Goal: Information Seeking & Learning: Check status

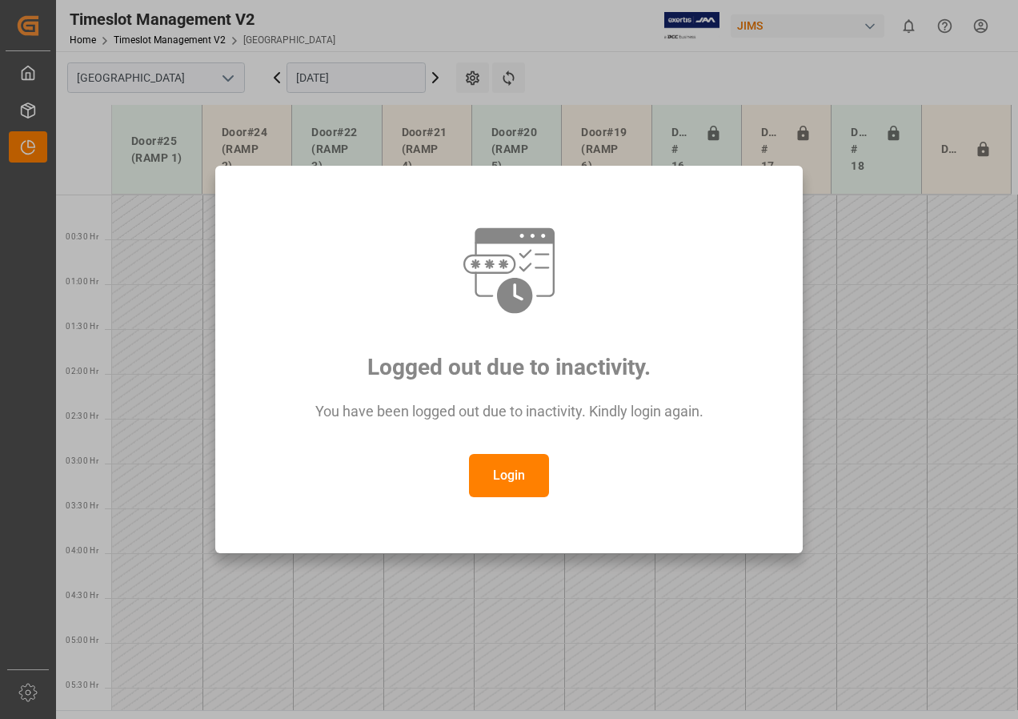
click at [519, 473] on button "Login" at bounding box center [509, 475] width 80 height 43
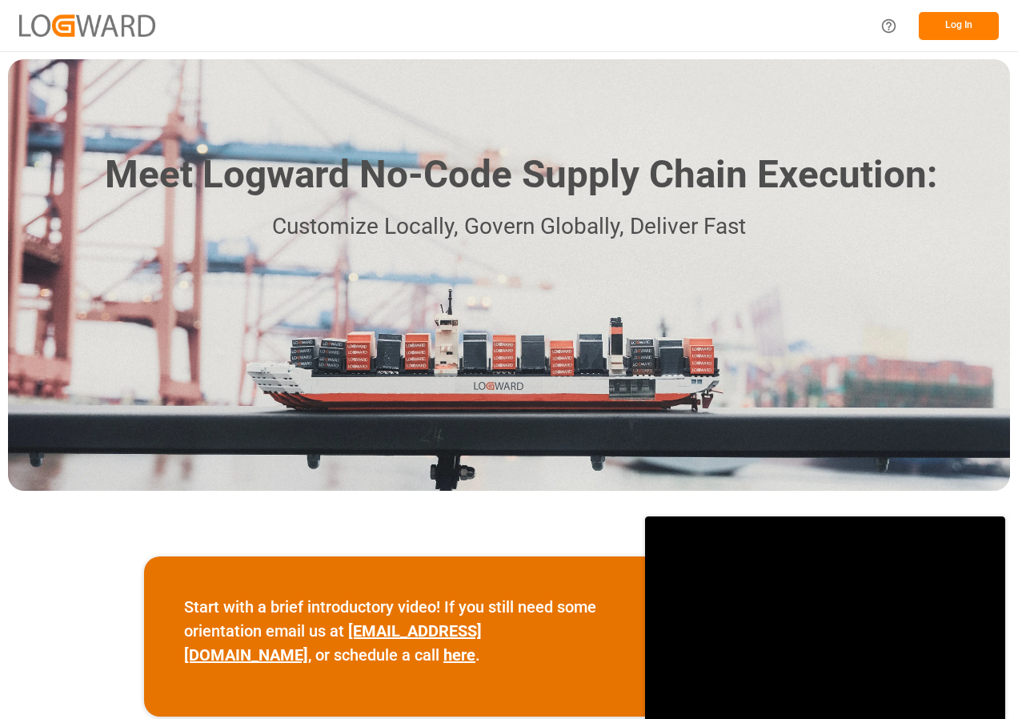
click at [952, 30] on button "Log In" at bounding box center [959, 26] width 80 height 28
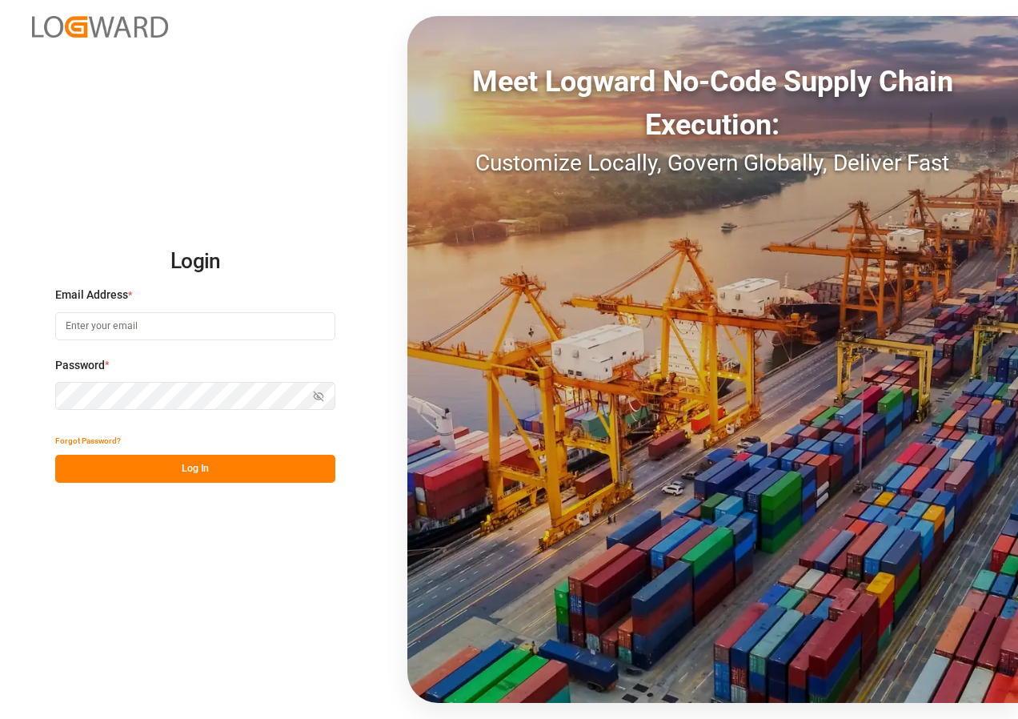
type input "[EMAIL_ADDRESS][DOMAIN_NAME]"
click at [184, 467] on button "Log In" at bounding box center [195, 469] width 280 height 28
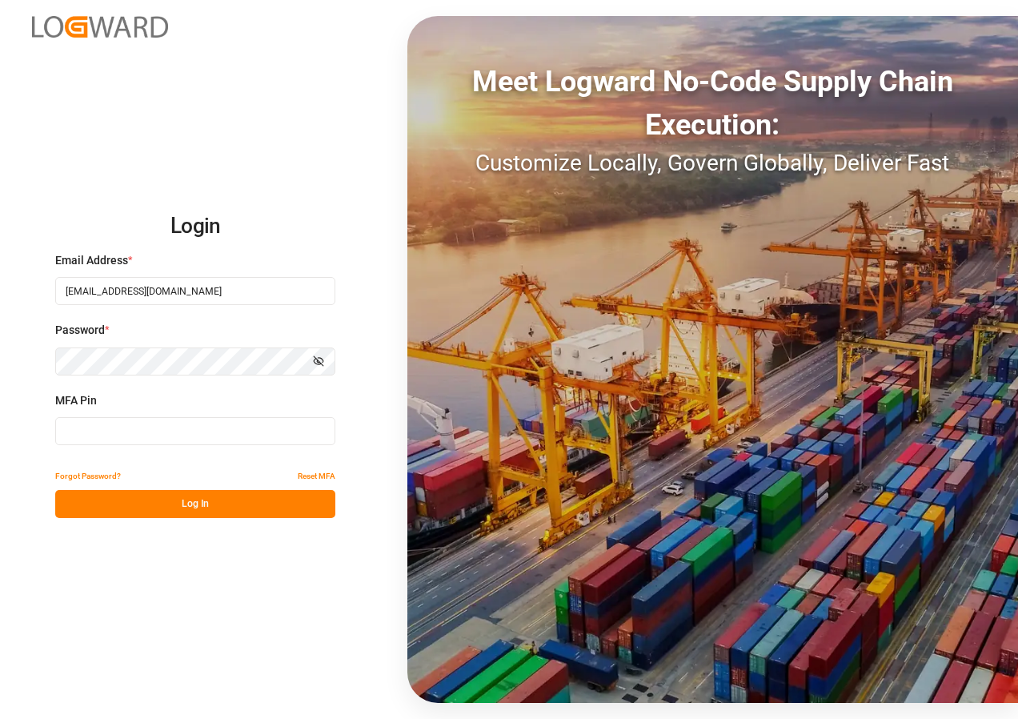
click at [145, 433] on input at bounding box center [195, 431] width 280 height 28
type input "275742"
click at [184, 502] on button "Log In" at bounding box center [195, 504] width 280 height 28
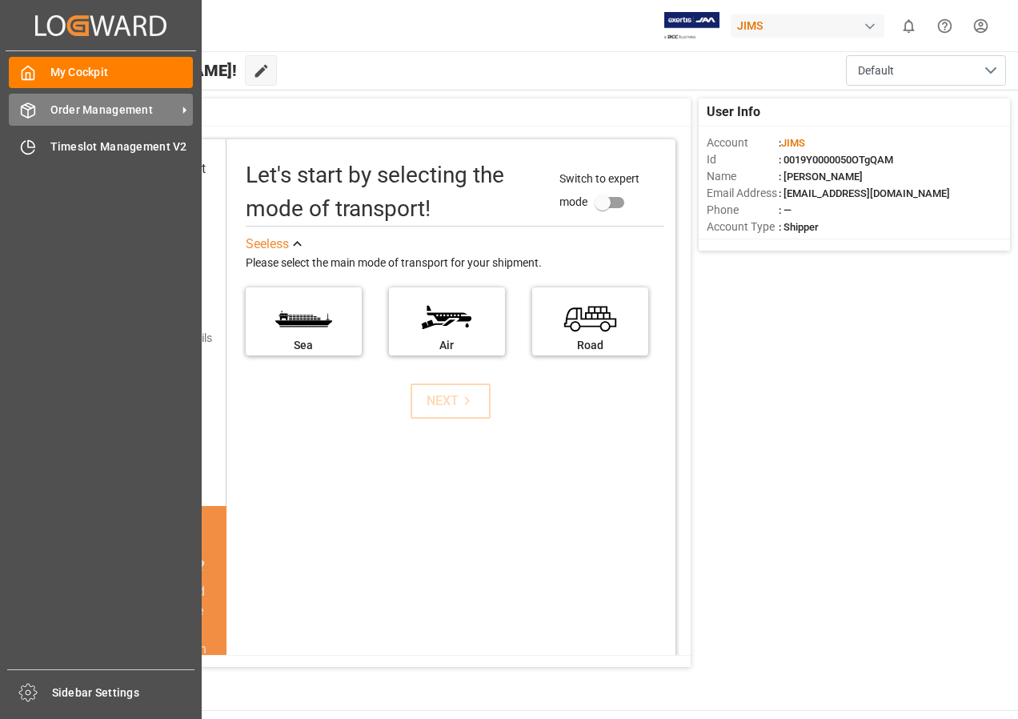
click at [82, 112] on span "Order Management" at bounding box center [113, 110] width 126 height 17
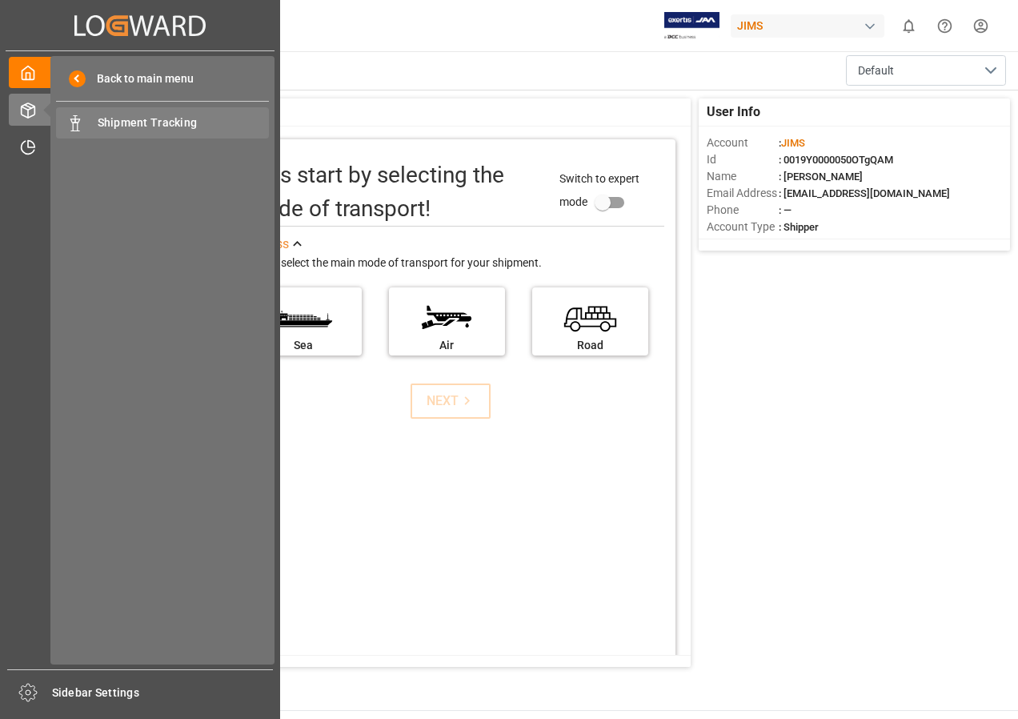
click at [122, 123] on span "Shipment Tracking" at bounding box center [184, 122] width 172 height 17
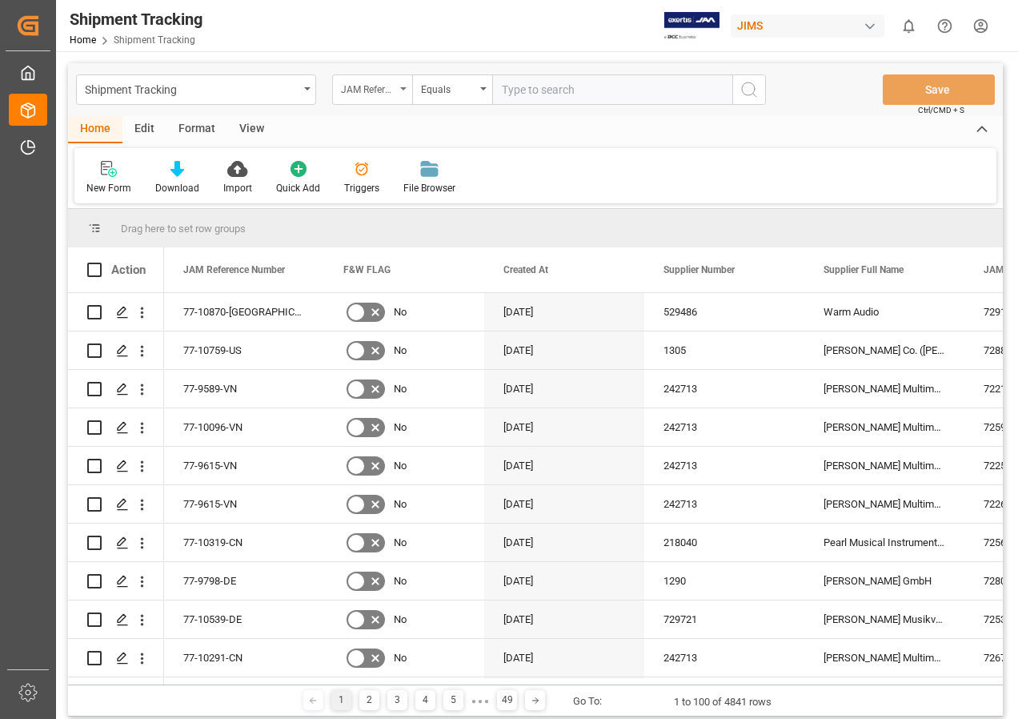
click at [401, 86] on div "JAM Reference Number" at bounding box center [372, 89] width 80 height 30
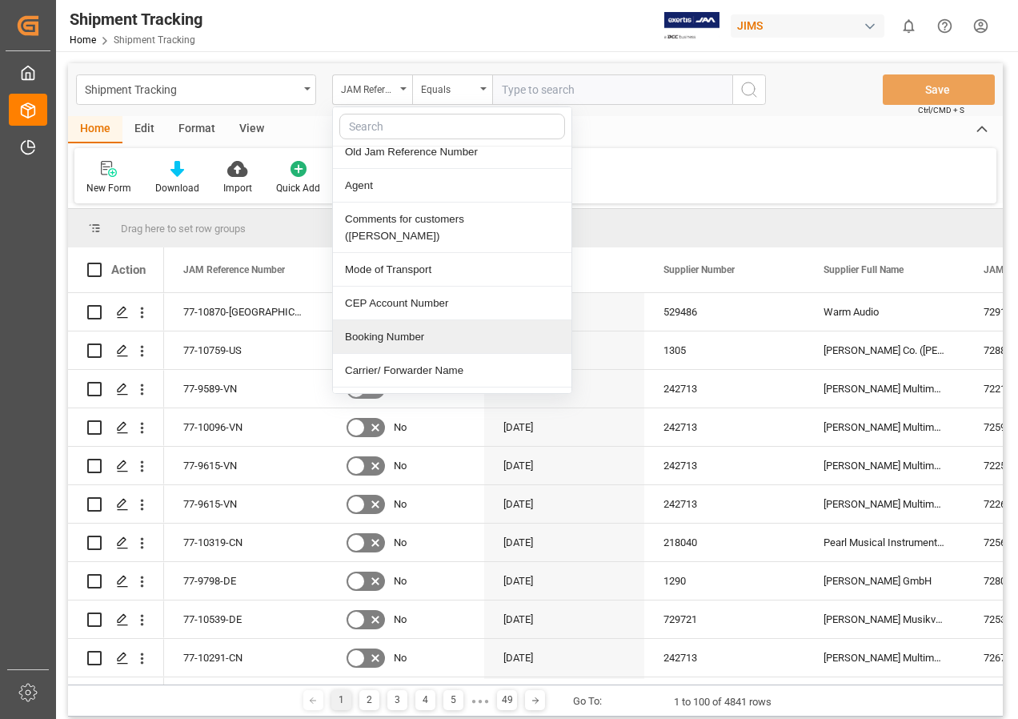
scroll to position [480, 0]
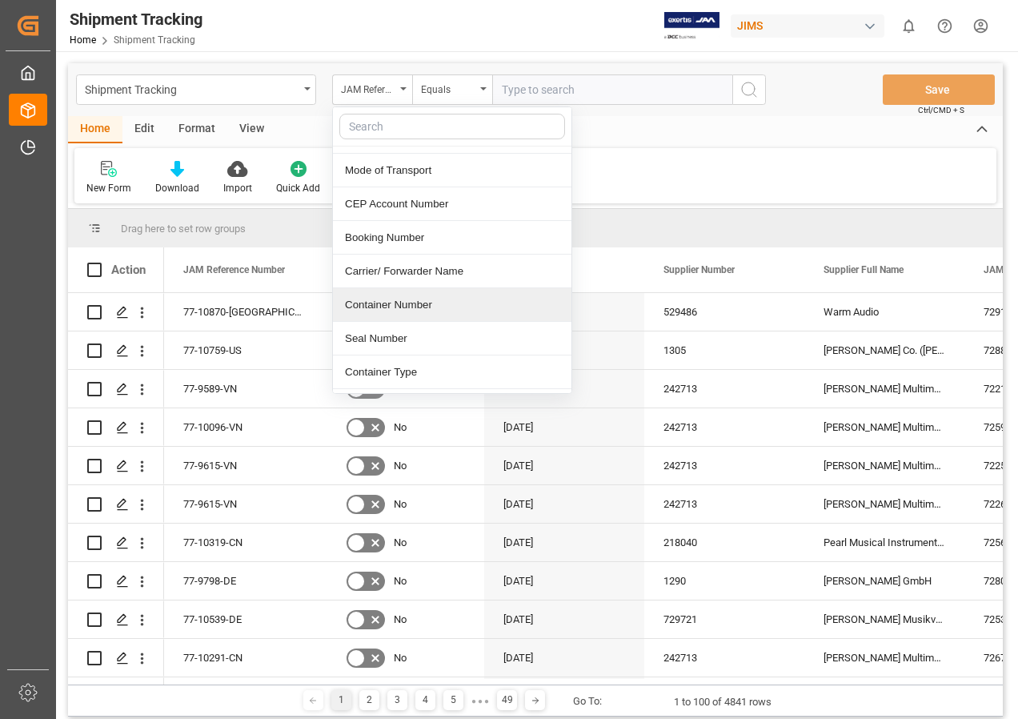
click at [400, 289] on div "Container Number" at bounding box center [452, 305] width 239 height 34
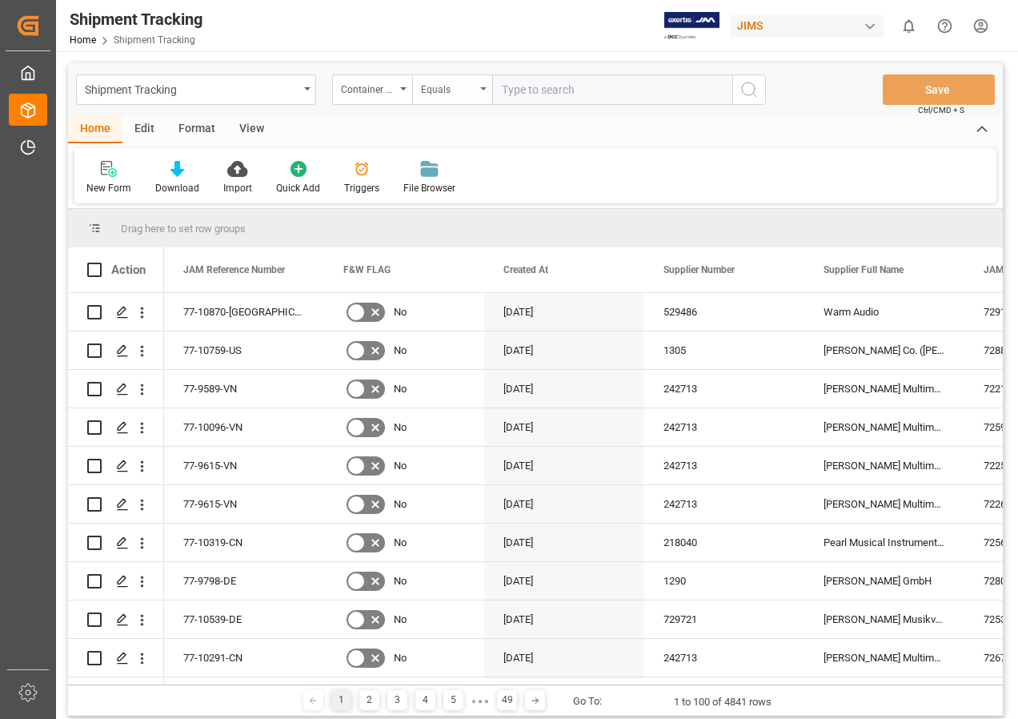
click at [475, 89] on div "Equals" at bounding box center [448, 87] width 54 height 18
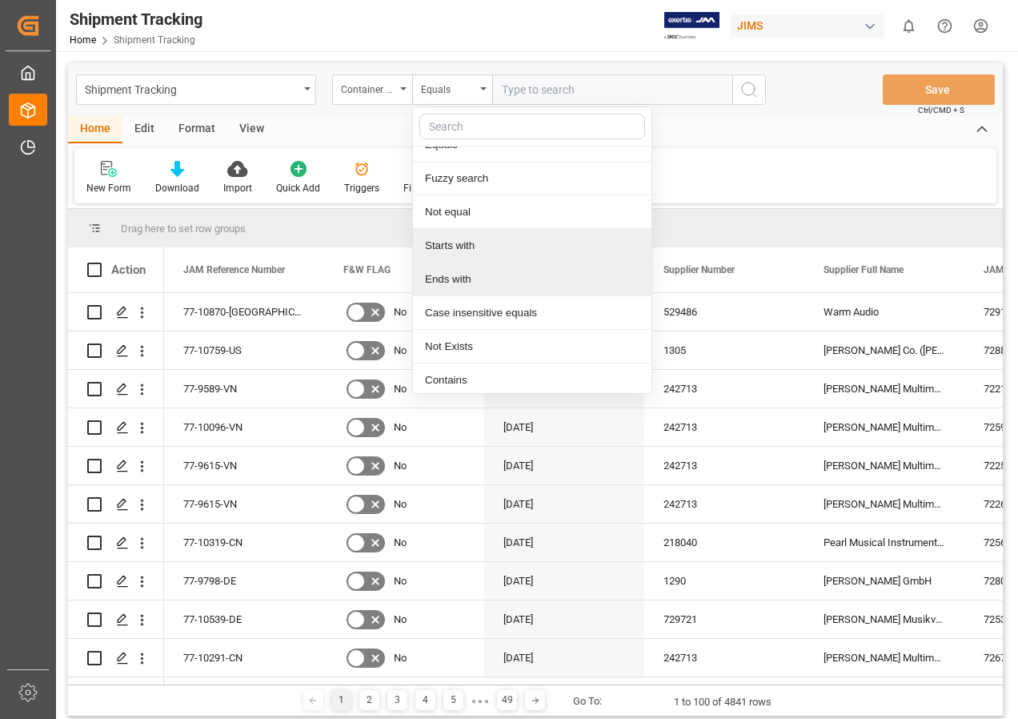
scroll to position [22, 0]
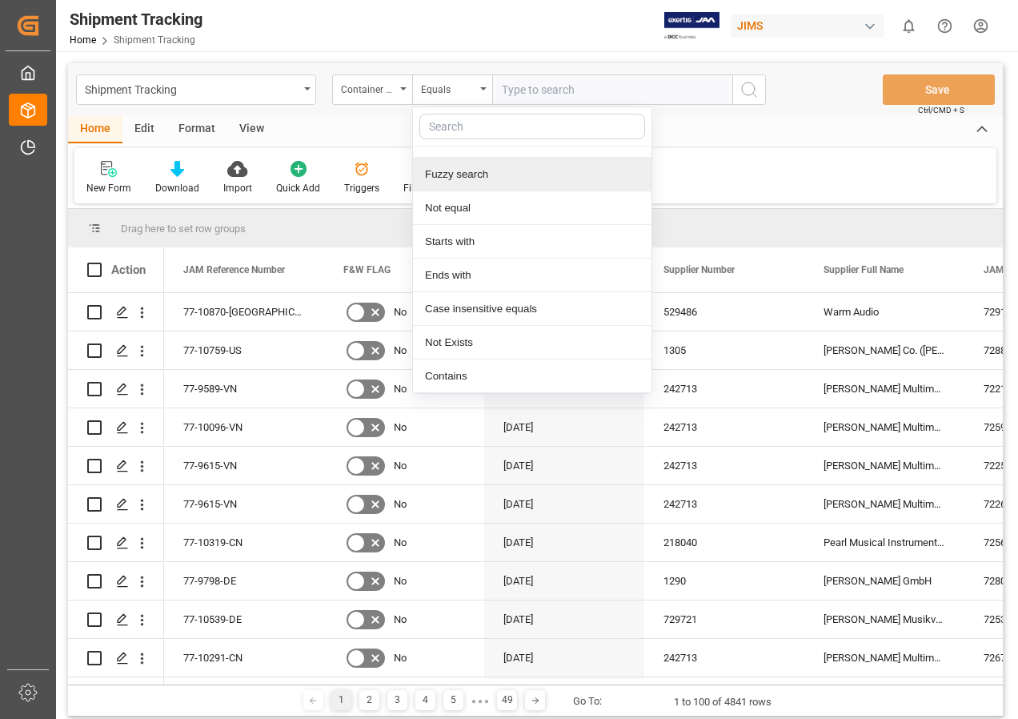
click at [460, 172] on div "Fuzzy search" at bounding box center [532, 175] width 239 height 34
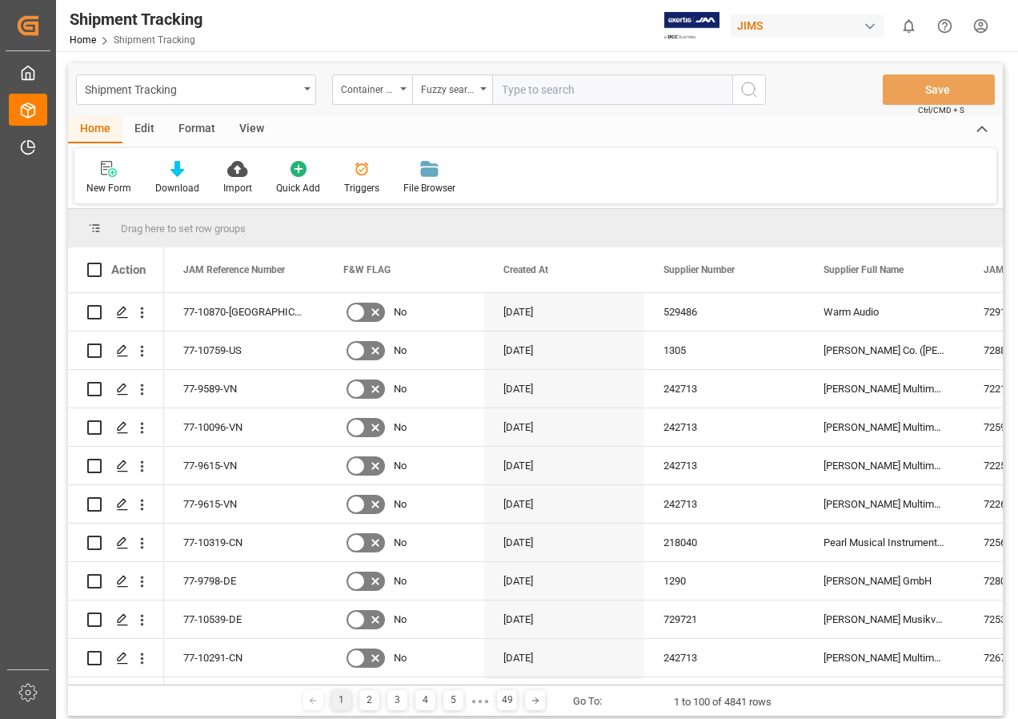
click at [560, 90] on input "text" at bounding box center [612, 89] width 240 height 30
paste input "EITU1090912"
type input "EITU1090912"
click at [743, 86] on circle "search button" at bounding box center [748, 88] width 13 height 13
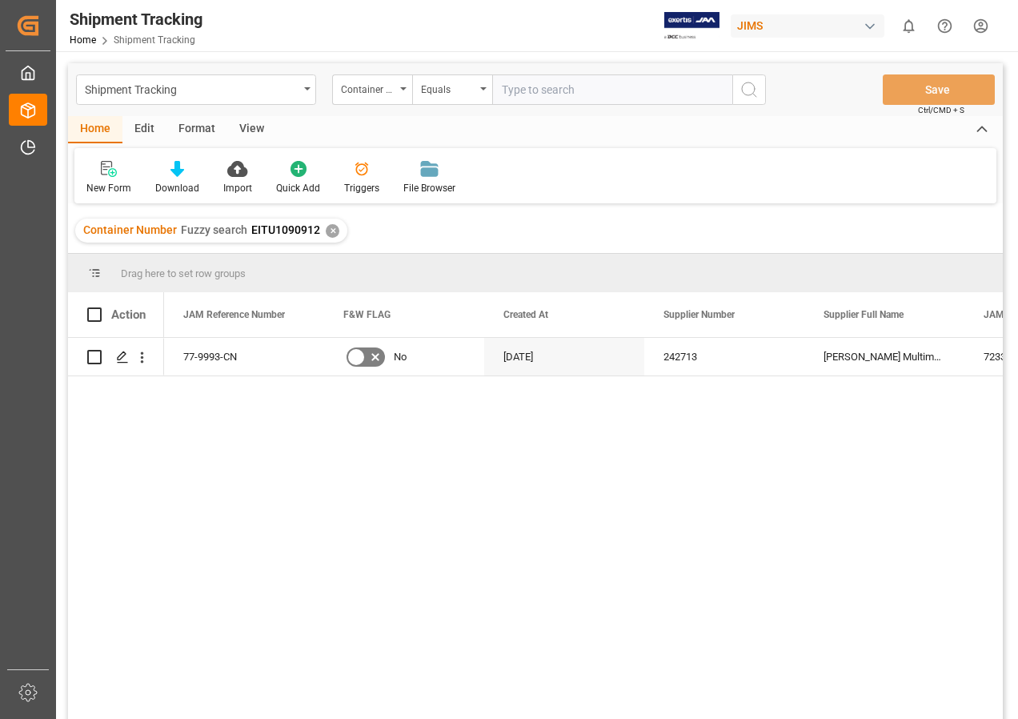
click at [247, 130] on div "View" at bounding box center [251, 129] width 49 height 27
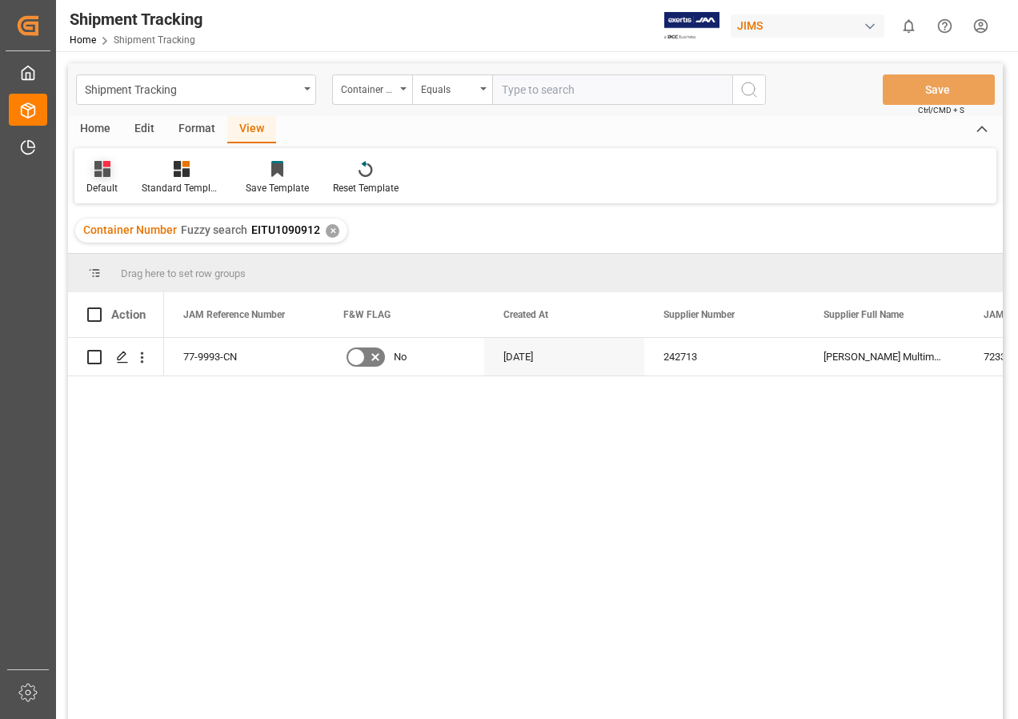
click at [97, 173] on icon at bounding box center [102, 169] width 16 height 16
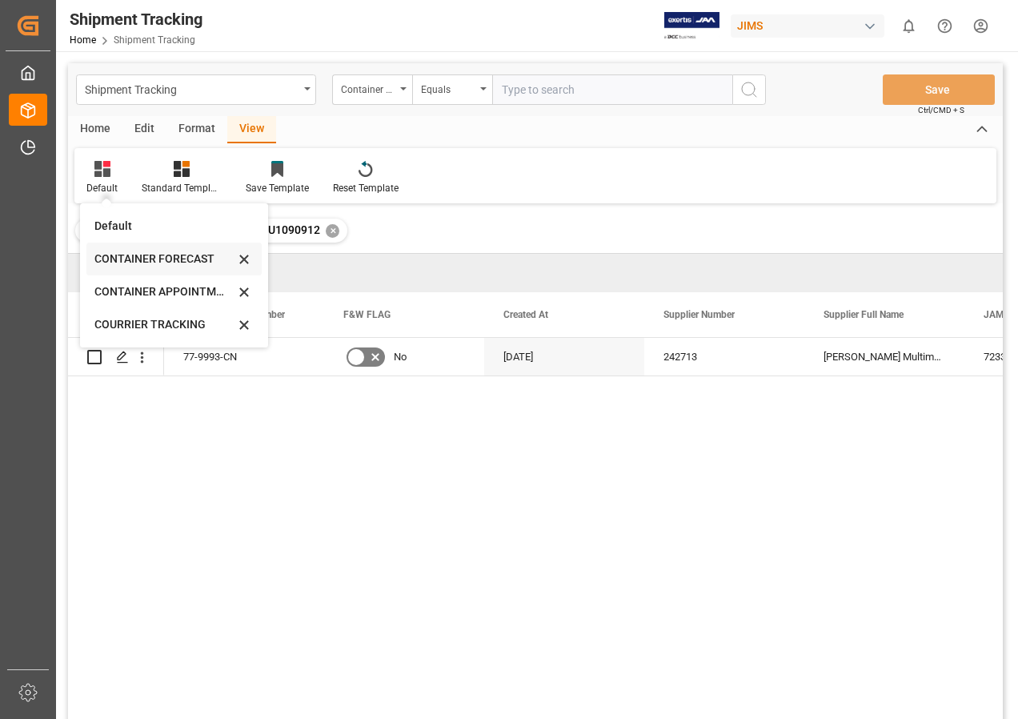
click at [138, 257] on div "CONTAINER FORECAST" at bounding box center [164, 259] width 140 height 17
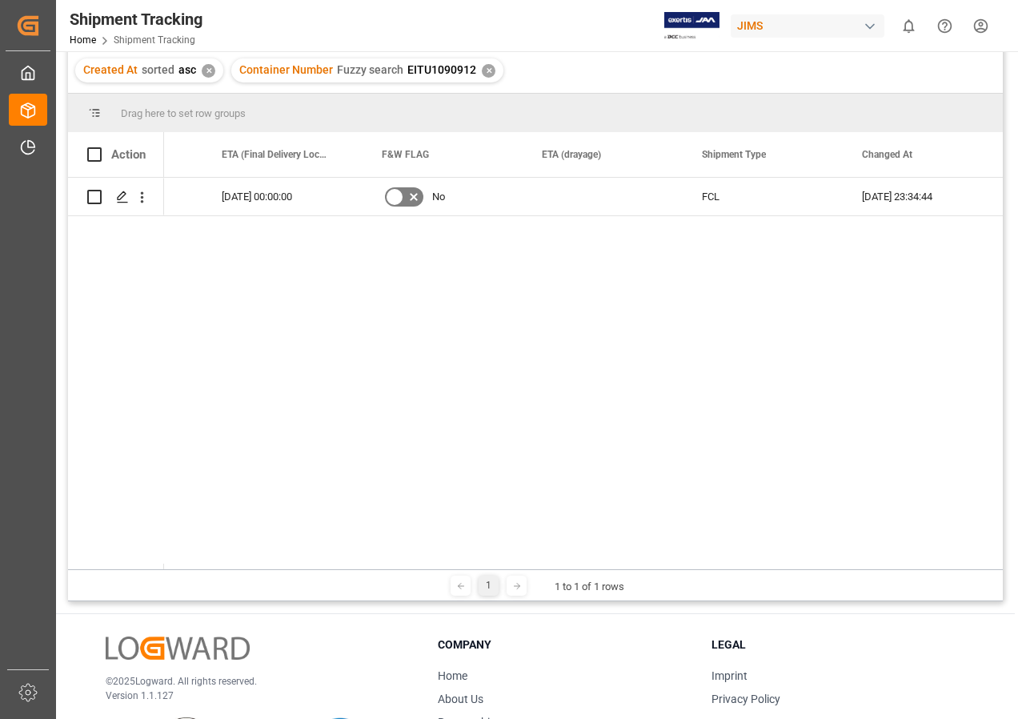
scroll to position [0, 535]
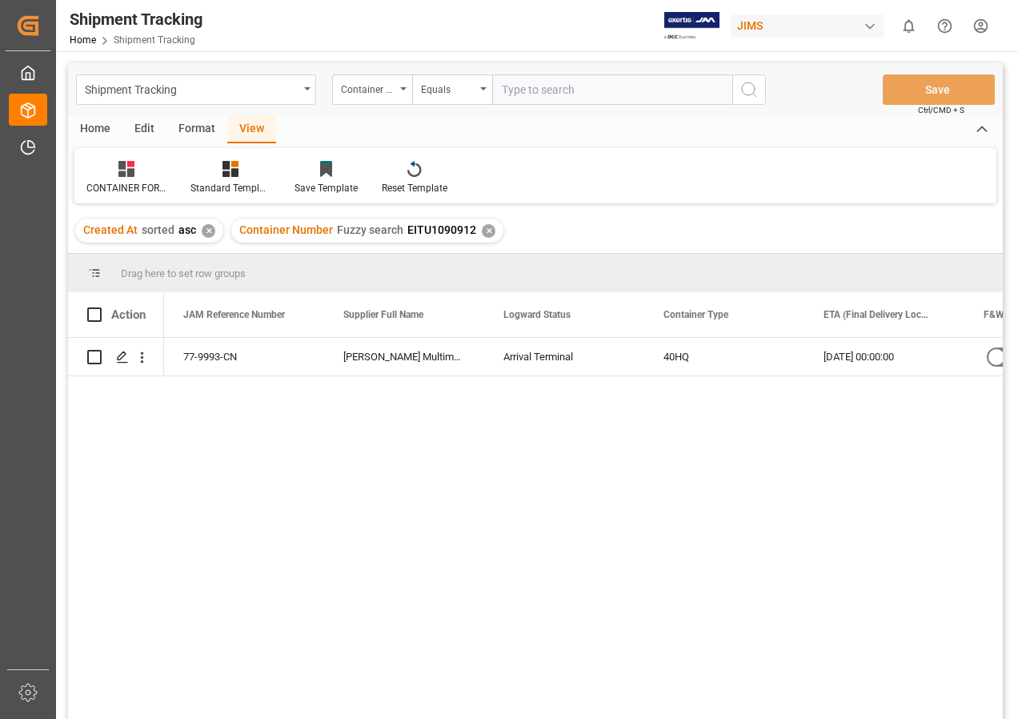
click at [249, 122] on div "View" at bounding box center [251, 129] width 49 height 27
click at [117, 166] on div at bounding box center [126, 168] width 80 height 17
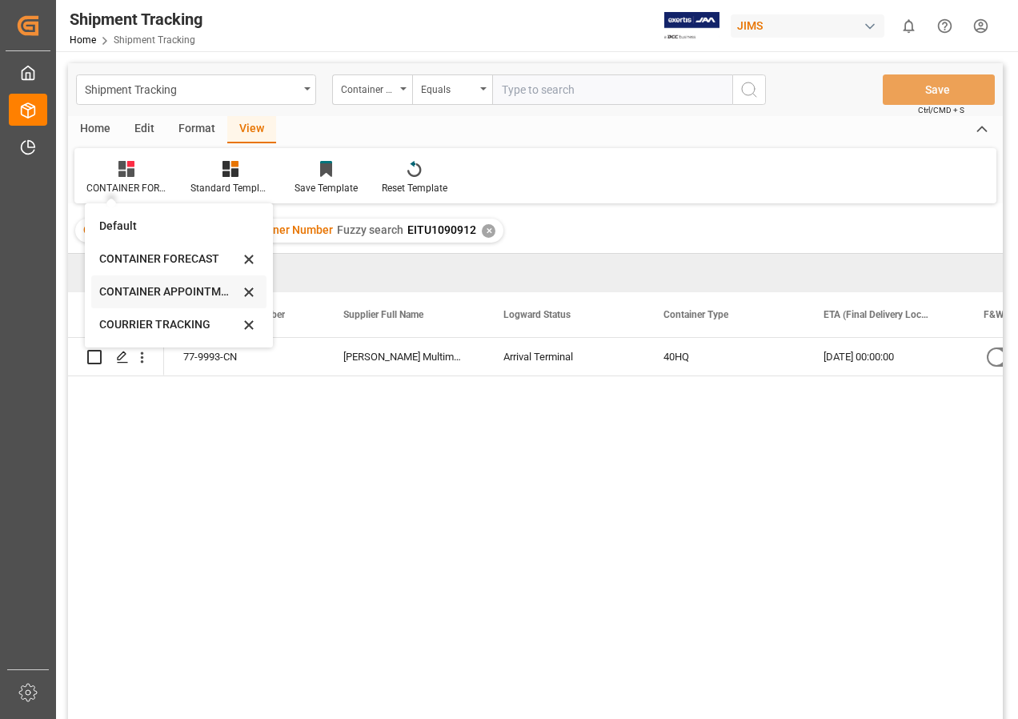
click at [169, 289] on div "CONTAINER APPOINTMENT" at bounding box center [169, 291] width 140 height 17
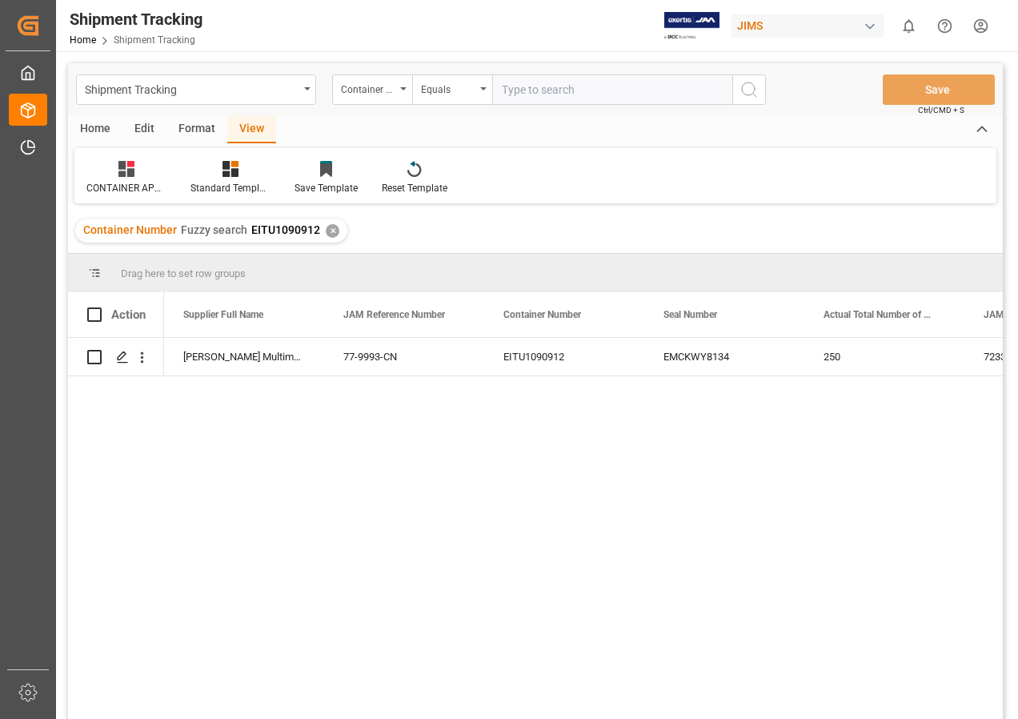
click at [329, 228] on div "✕" at bounding box center [333, 231] width 14 height 14
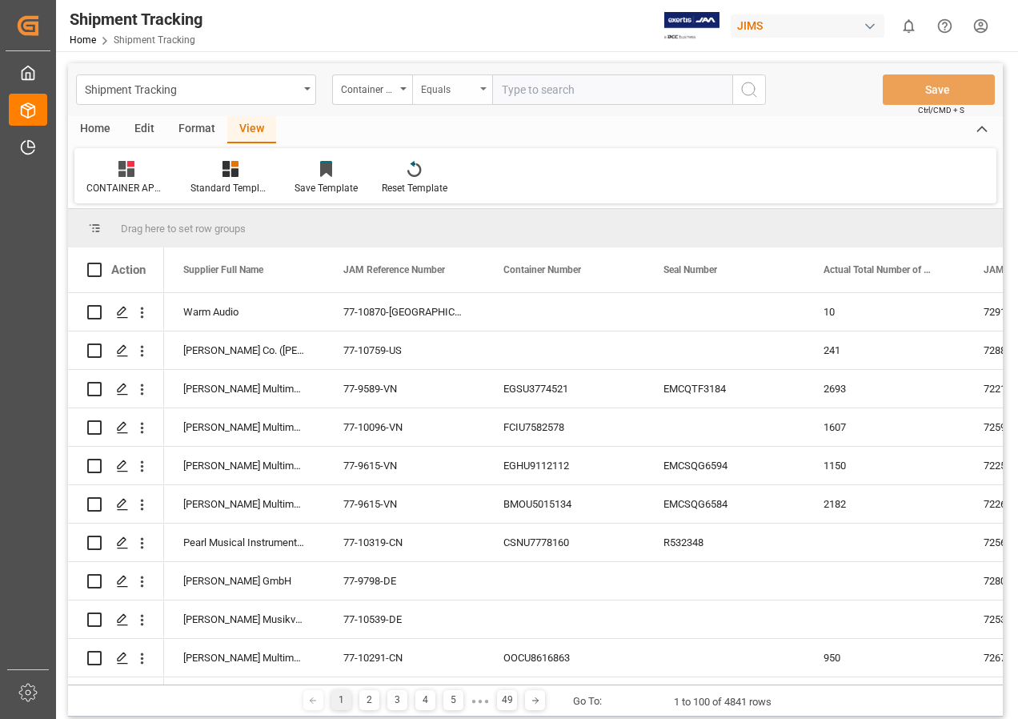
click at [484, 90] on icon "open menu" at bounding box center [483, 88] width 6 height 3
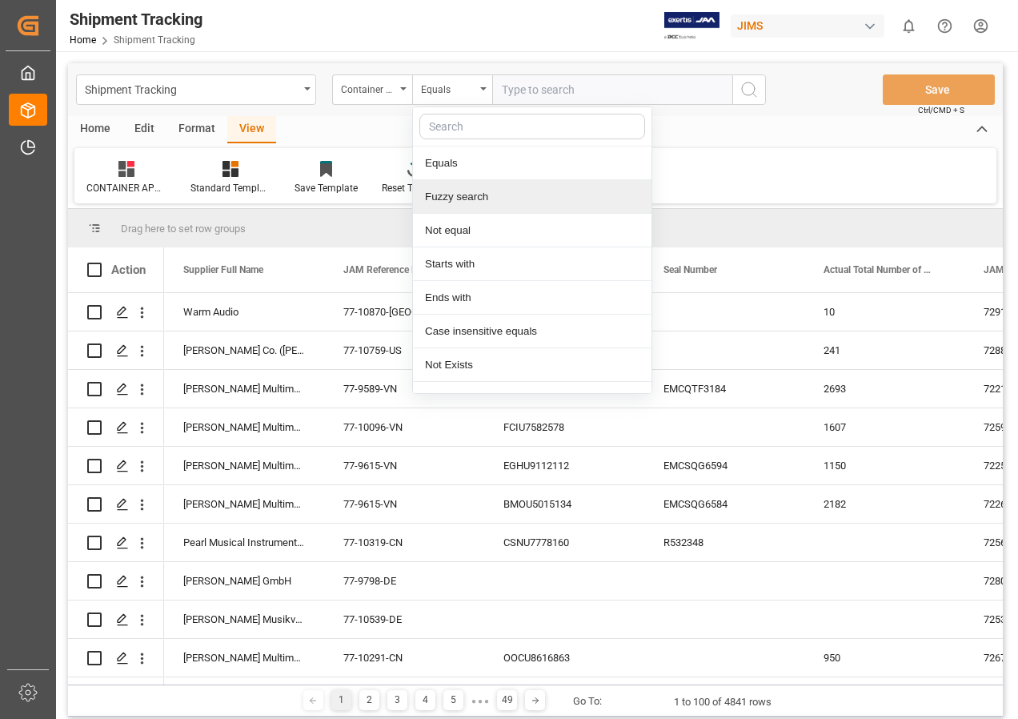
click at [459, 194] on div "Fuzzy search" at bounding box center [532, 197] width 239 height 34
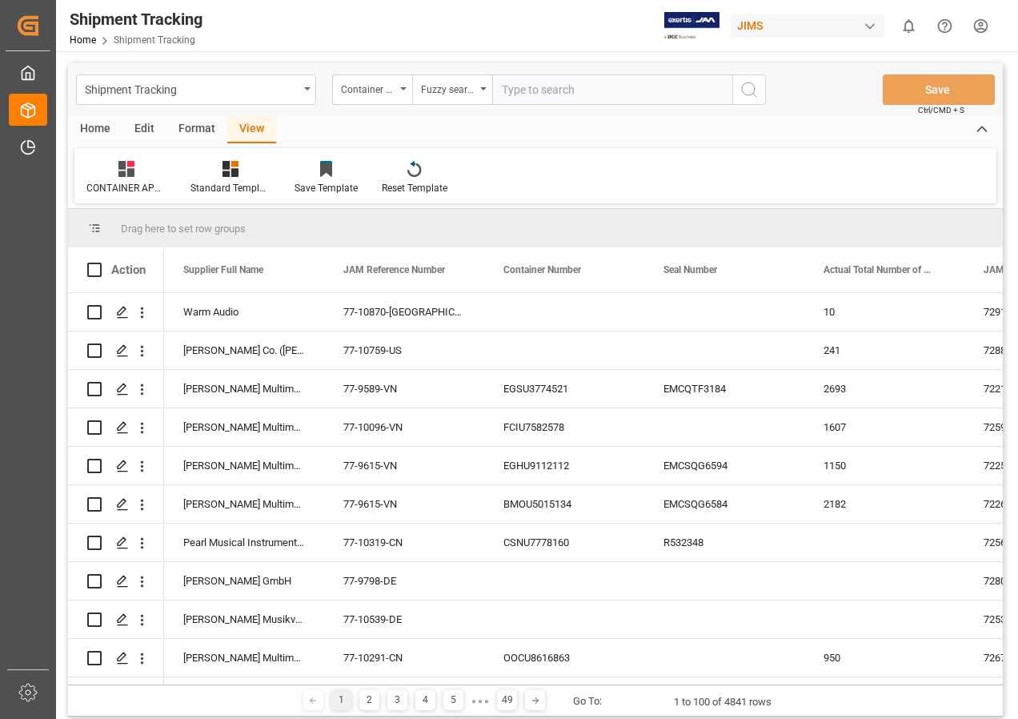
click at [519, 95] on input "text" at bounding box center [612, 89] width 240 height 30
paste input "EMCU8348999"
type input "EMCU8348999"
click at [747, 88] on icon "search button" at bounding box center [749, 89] width 19 height 19
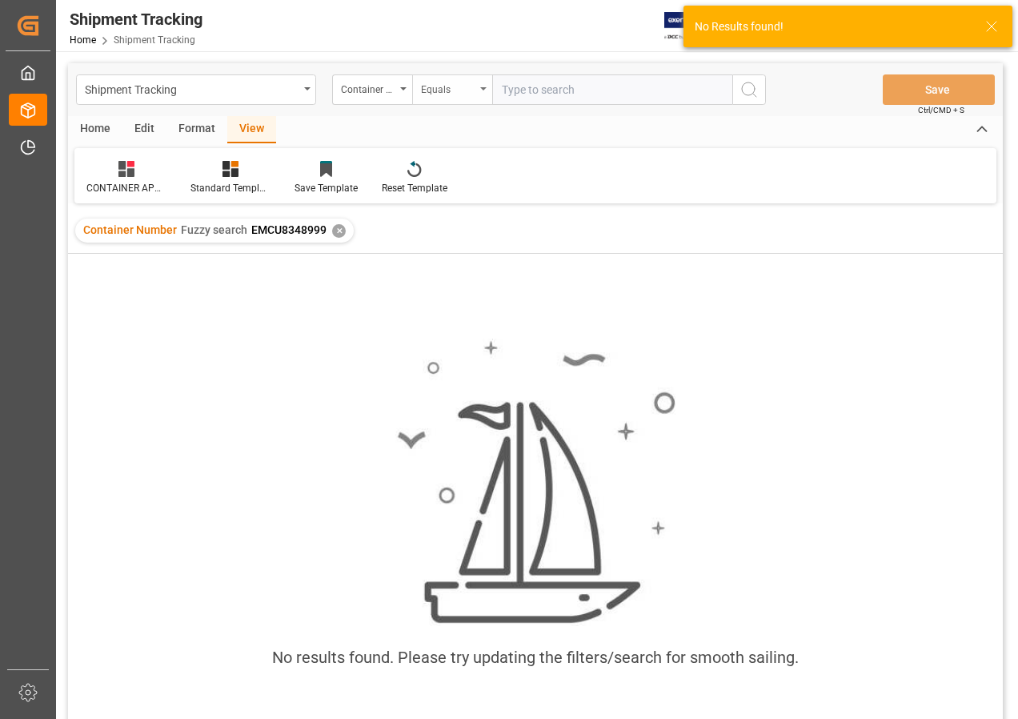
click at [485, 86] on div "Equals" at bounding box center [452, 89] width 80 height 30
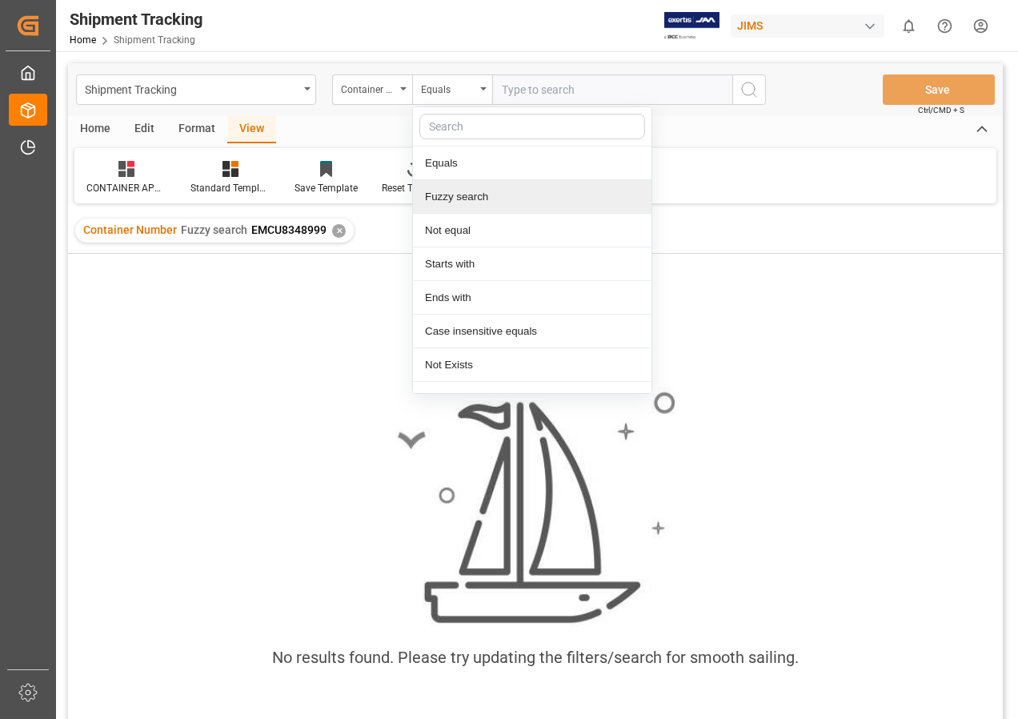
click at [455, 198] on div "Fuzzy search" at bounding box center [532, 197] width 239 height 34
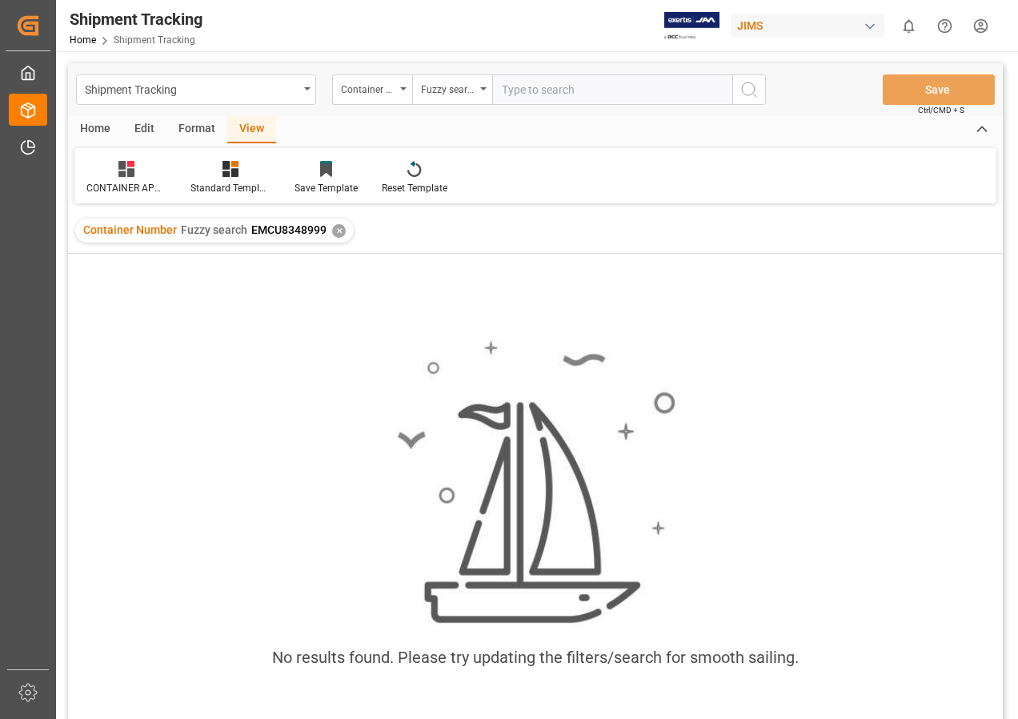
click at [335, 230] on div "✕" at bounding box center [339, 231] width 14 height 14
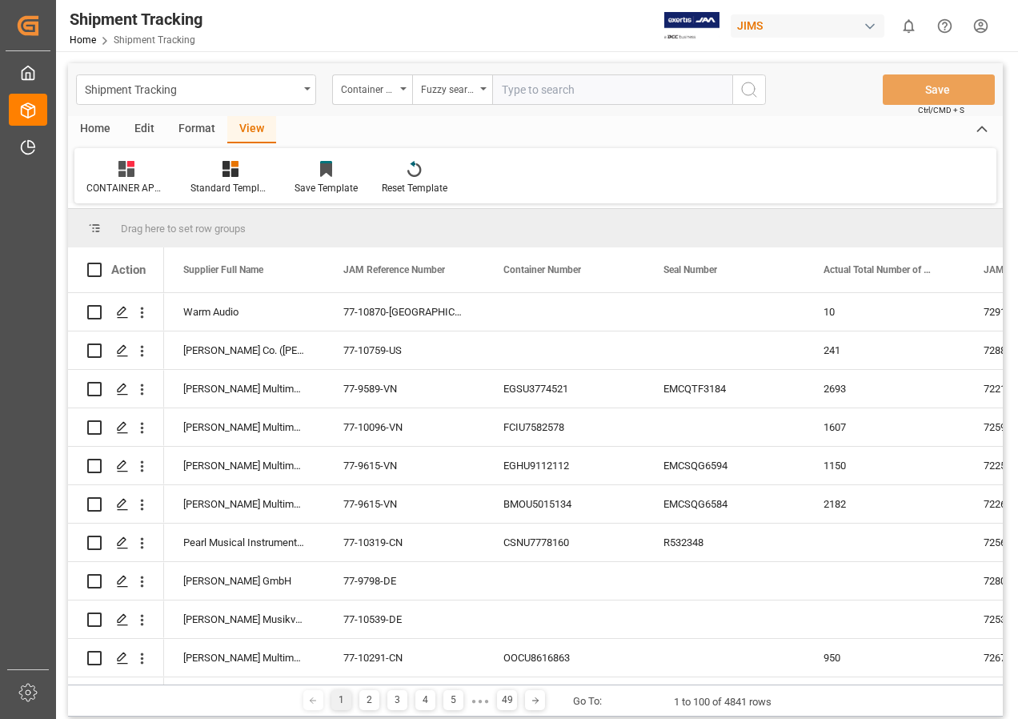
click at [514, 94] on input "text" at bounding box center [612, 89] width 240 height 30
type input "emcu8348999"
click at [753, 86] on icon "search button" at bounding box center [749, 89] width 19 height 19
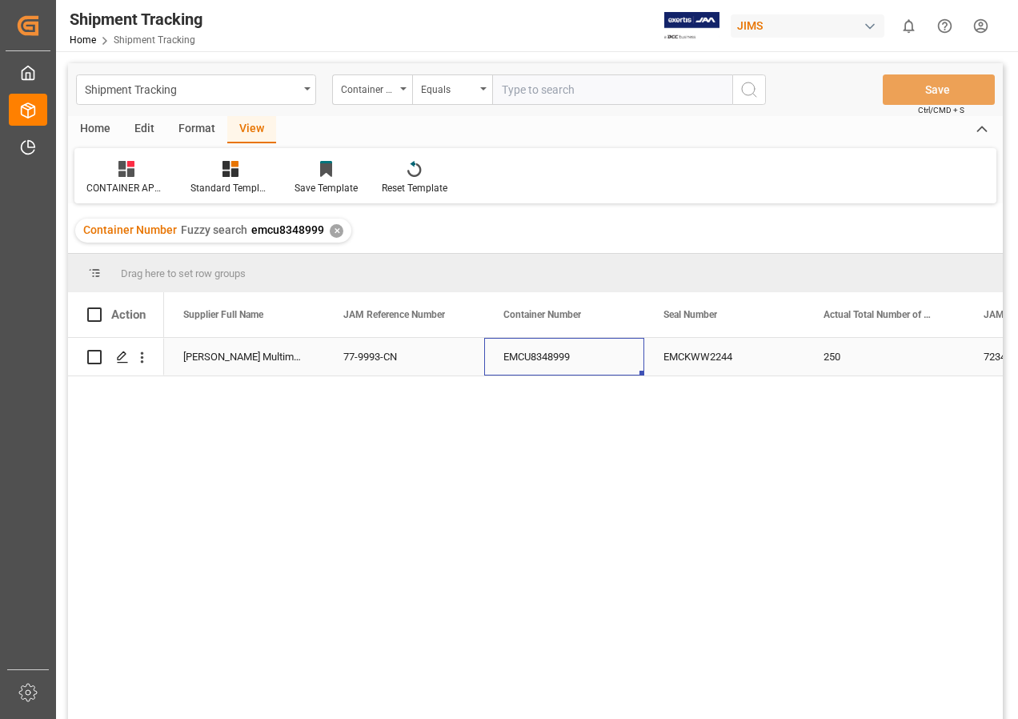
click at [506, 355] on div "EMCU8348999" at bounding box center [564, 357] width 160 height 38
click at [332, 226] on div "✕" at bounding box center [337, 231] width 14 height 14
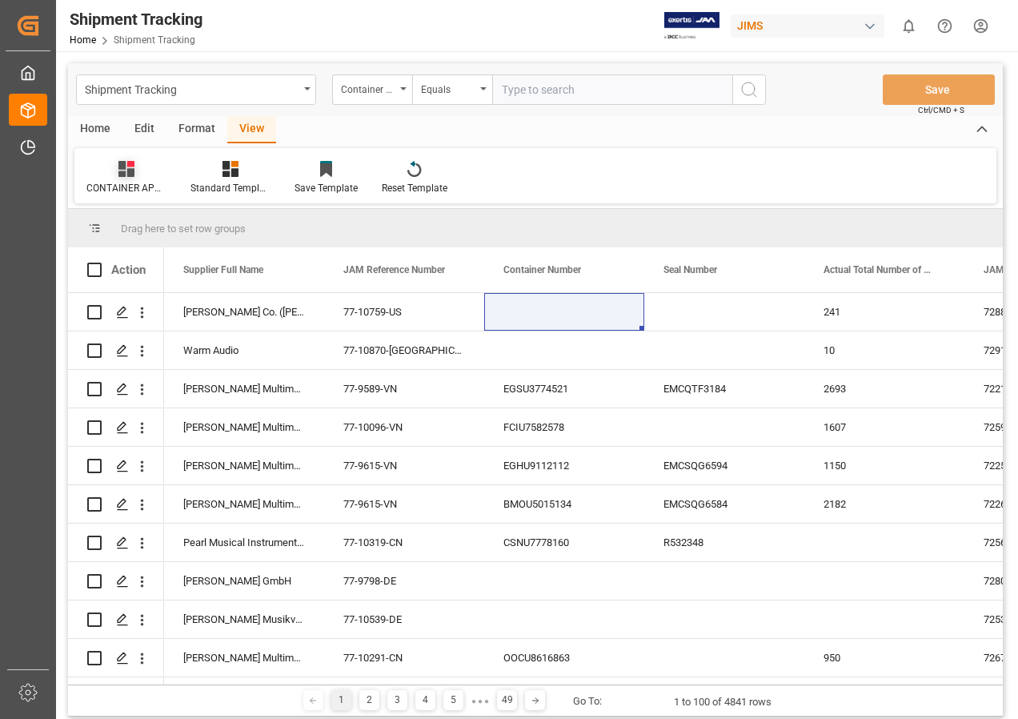
click at [136, 173] on div at bounding box center [126, 168] width 80 height 17
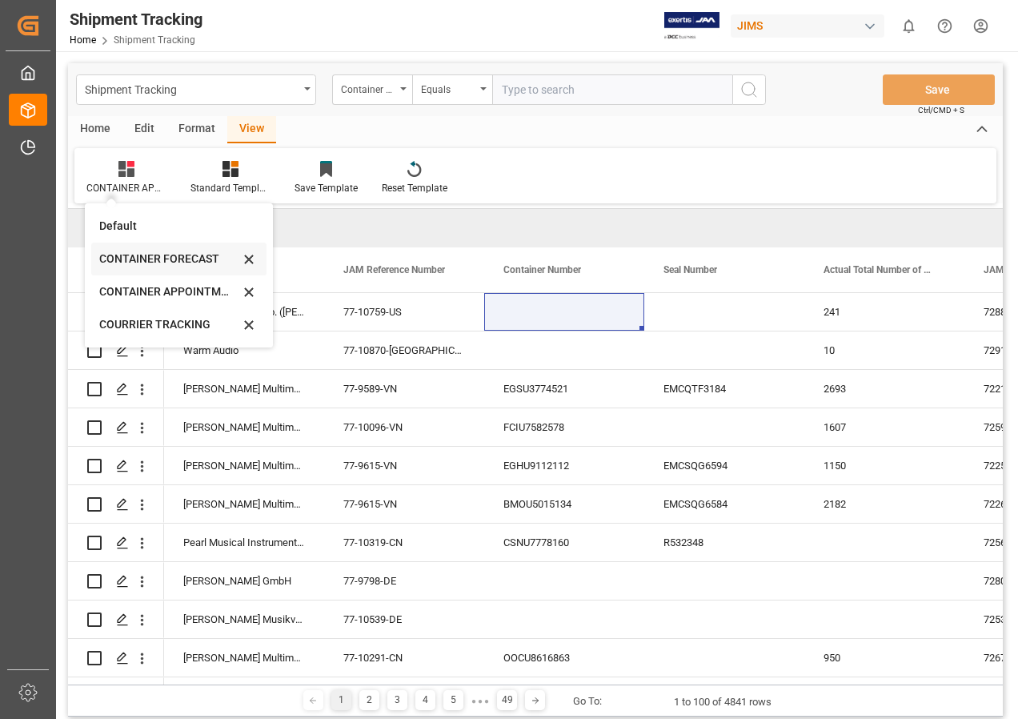
click at [143, 252] on div "CONTAINER FORECAST" at bounding box center [169, 259] width 140 height 17
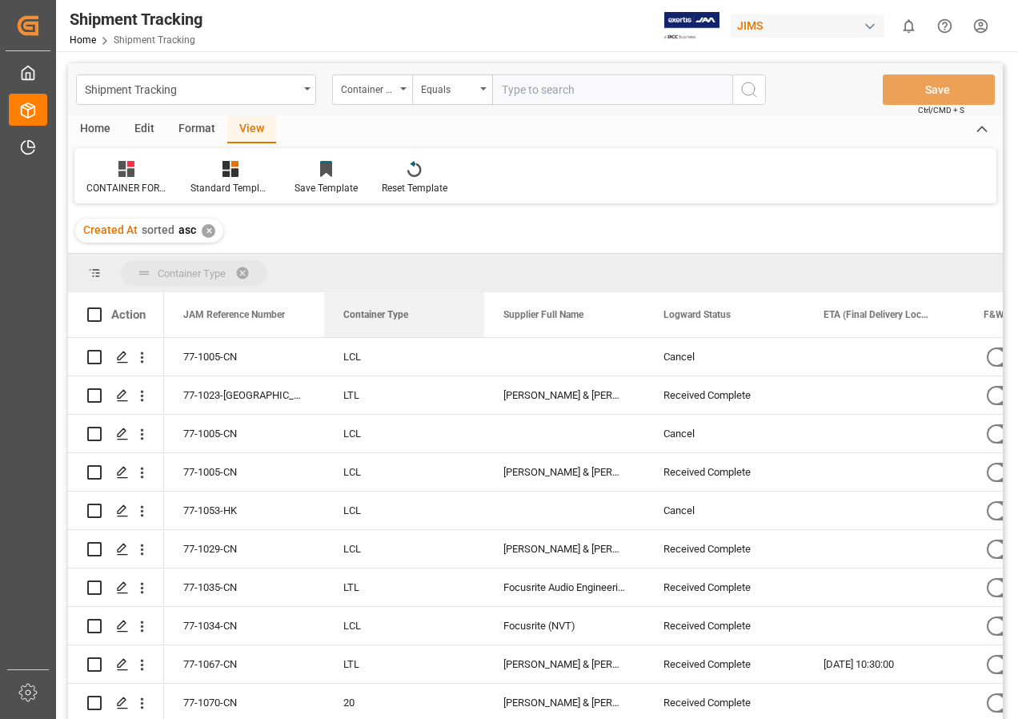
drag, startPoint x: 697, startPoint y: 315, endPoint x: 390, endPoint y: 263, distance: 311.7
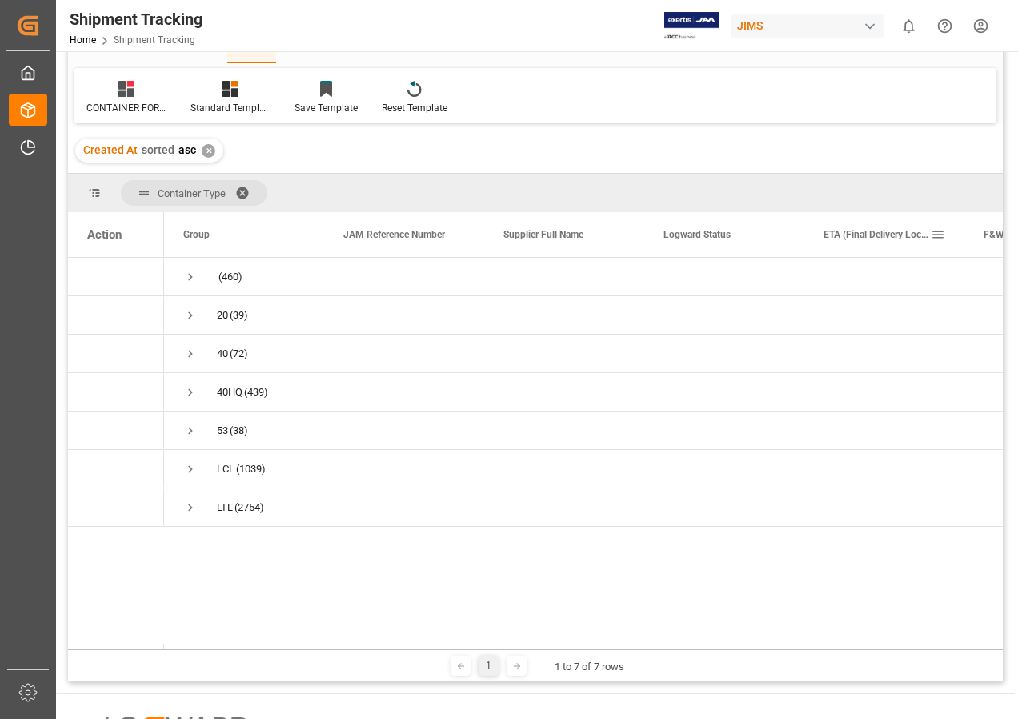
click at [876, 229] on span "ETA (Final Delivery Location)" at bounding box center [877, 234] width 107 height 11
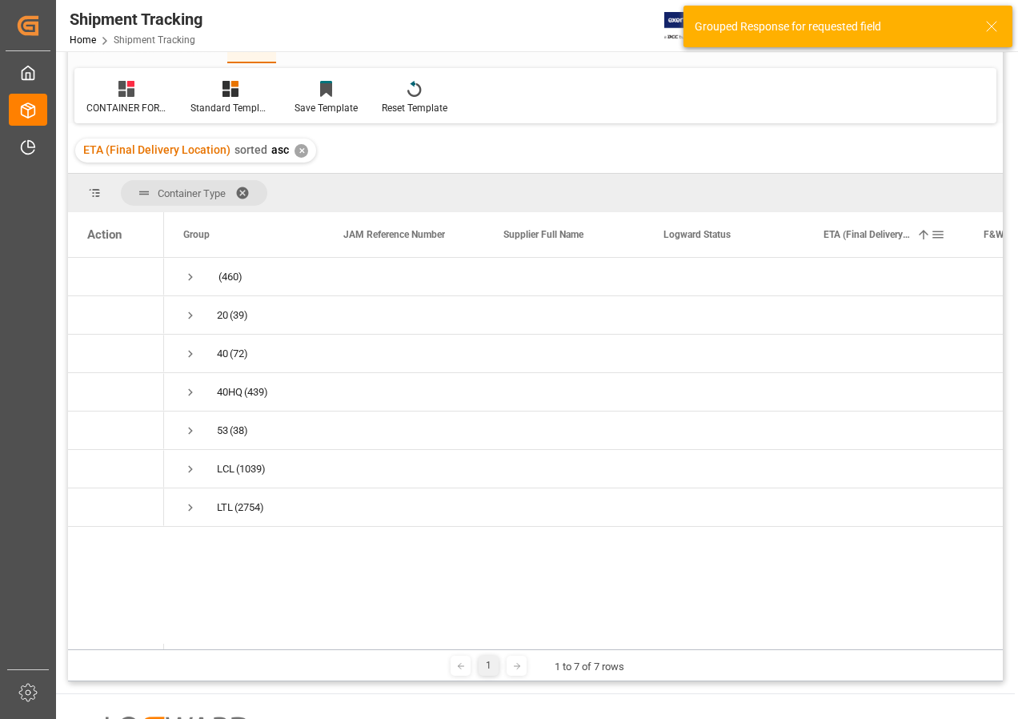
click at [940, 235] on span at bounding box center [938, 234] width 14 height 14
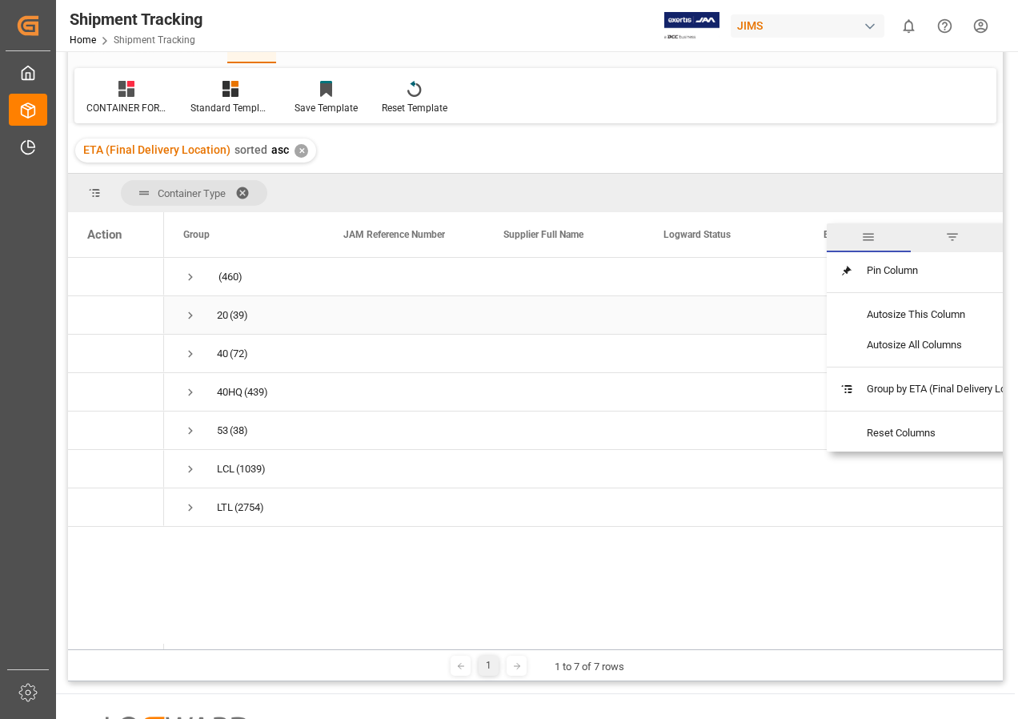
click at [788, 298] on div "Press SPACE to select this row." at bounding box center [724, 315] width 160 height 38
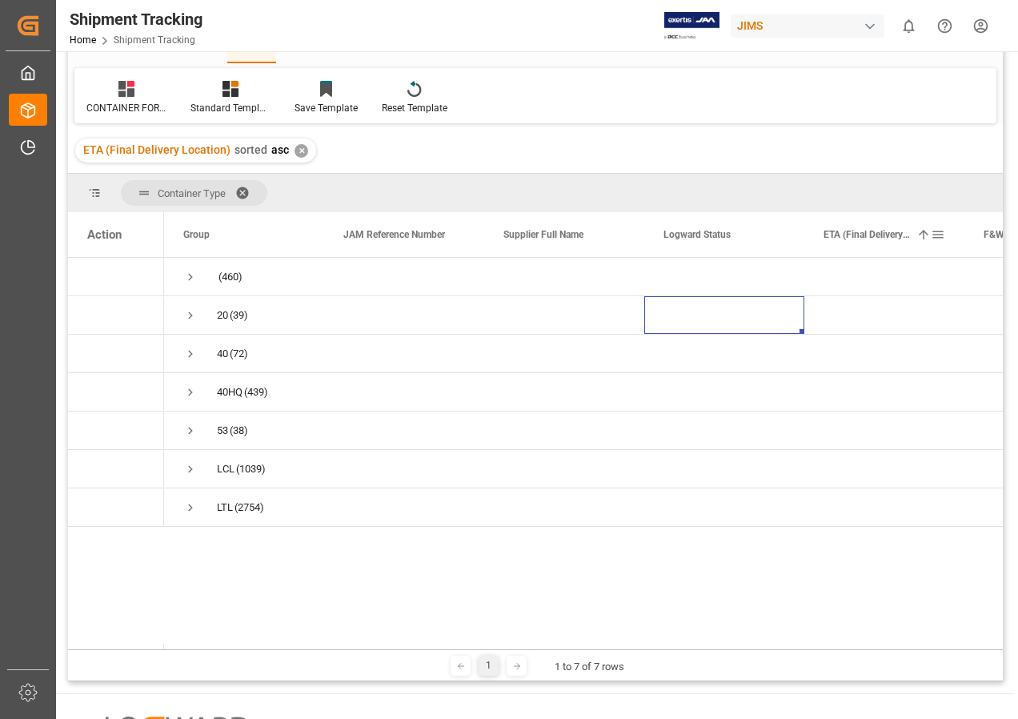
click at [921, 234] on span at bounding box center [923, 234] width 14 height 14
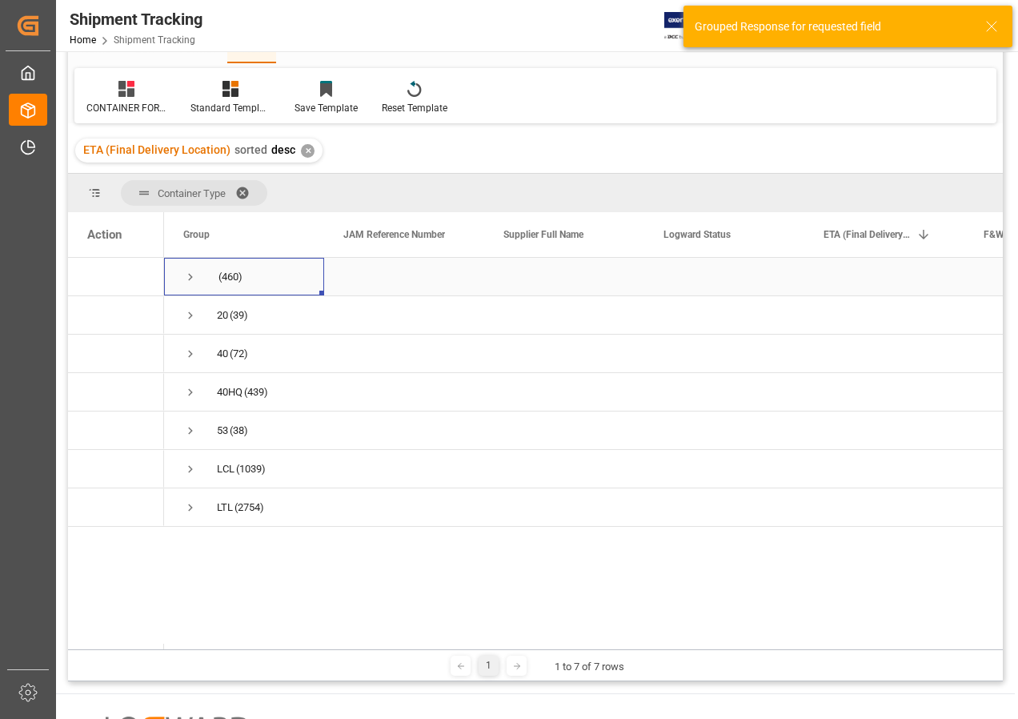
click at [241, 274] on span "(460)" at bounding box center [230, 277] width 24 height 37
click at [194, 276] on span "Press SPACE to select this row." at bounding box center [190, 277] width 14 height 14
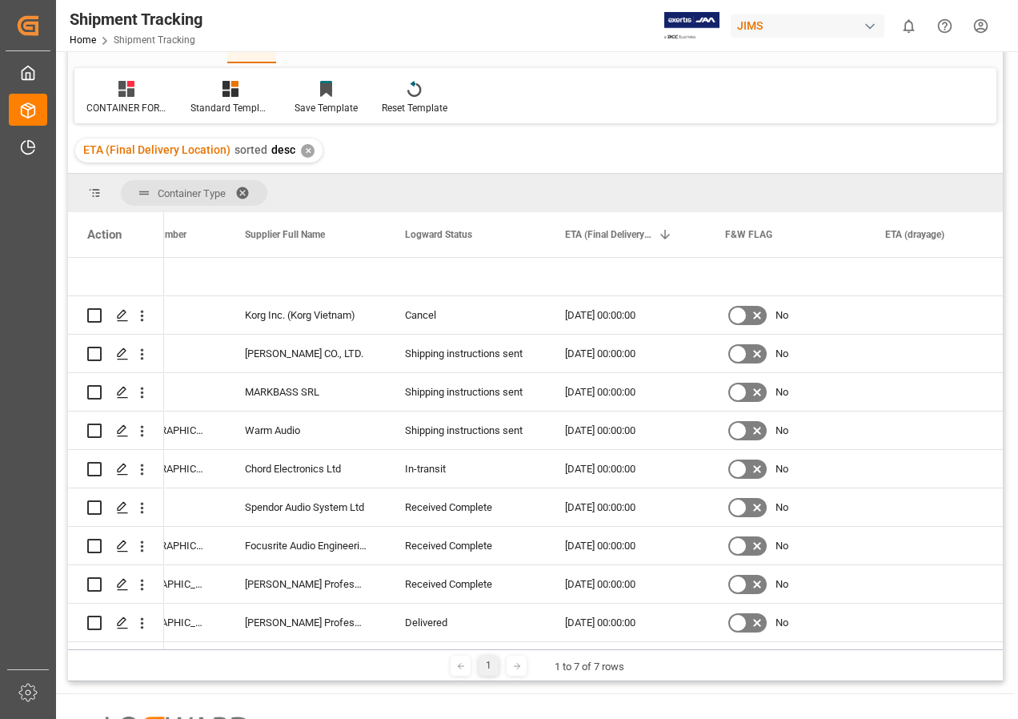
scroll to position [0, 223]
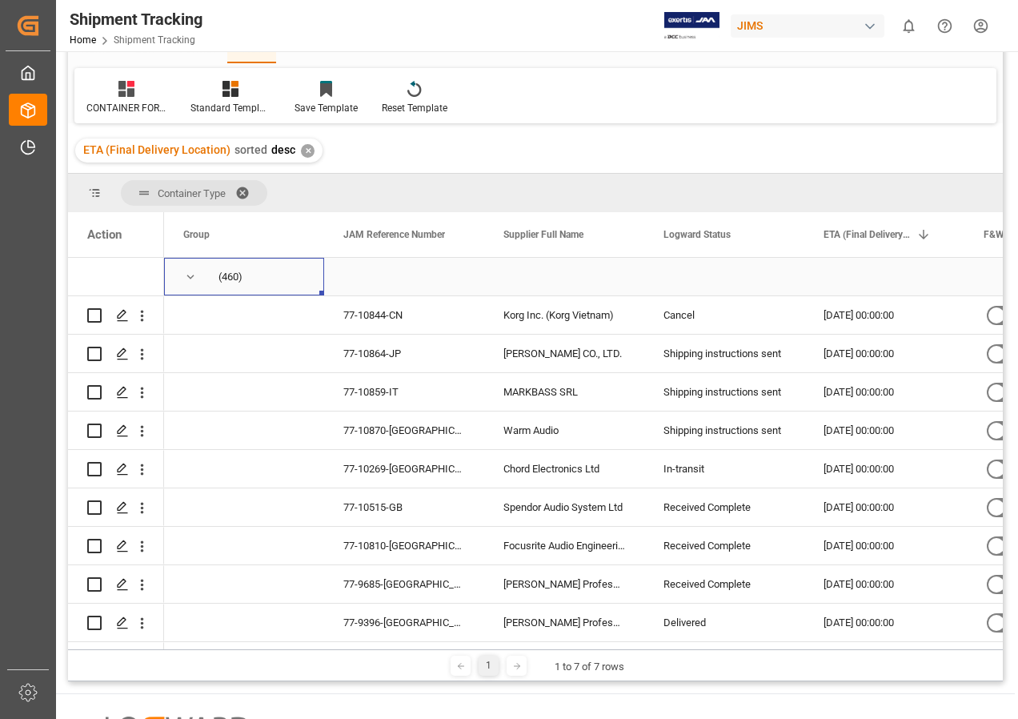
click at [185, 275] on span "Press SPACE to select this row." at bounding box center [190, 277] width 14 height 14
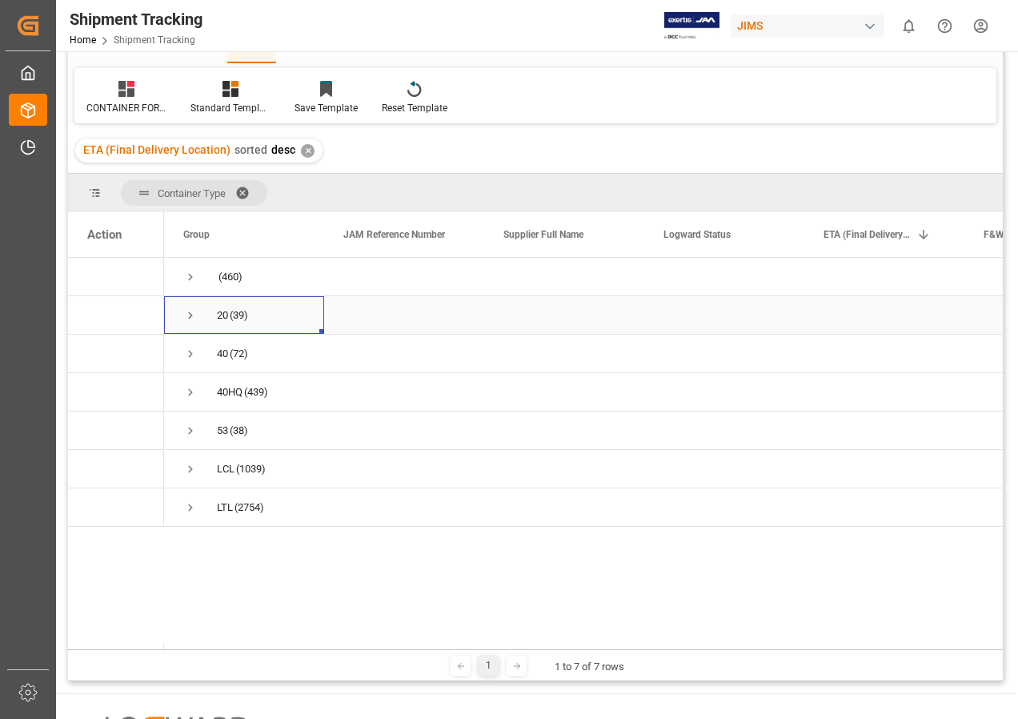
click at [188, 316] on span "Press SPACE to select this row." at bounding box center [190, 315] width 14 height 14
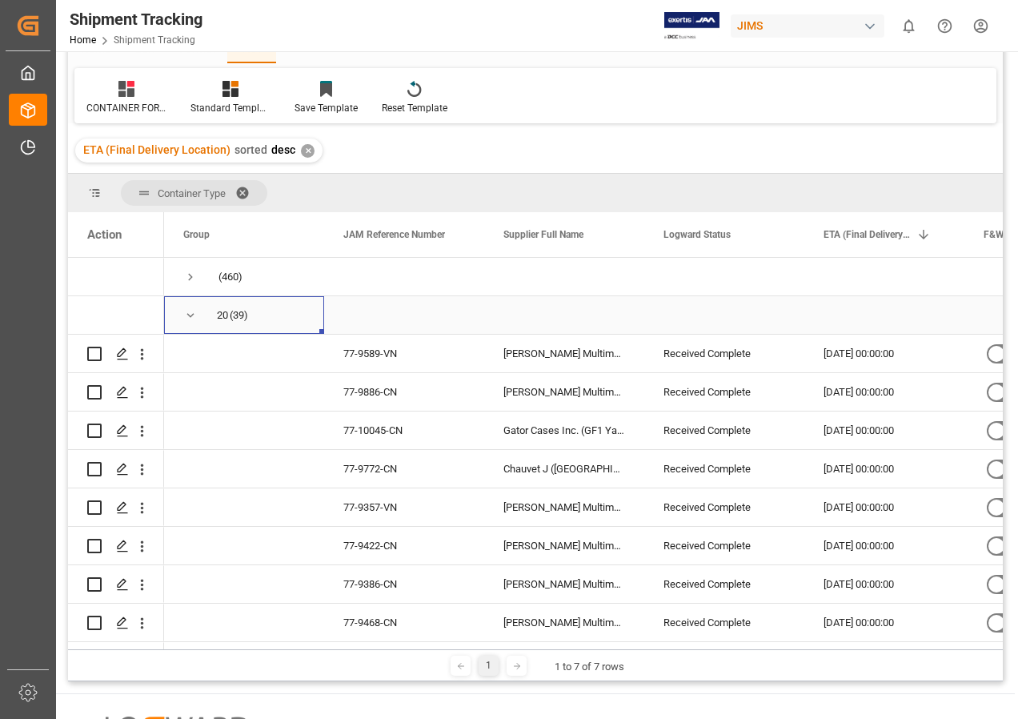
click at [190, 316] on span "Press SPACE to select this row." at bounding box center [190, 315] width 14 height 14
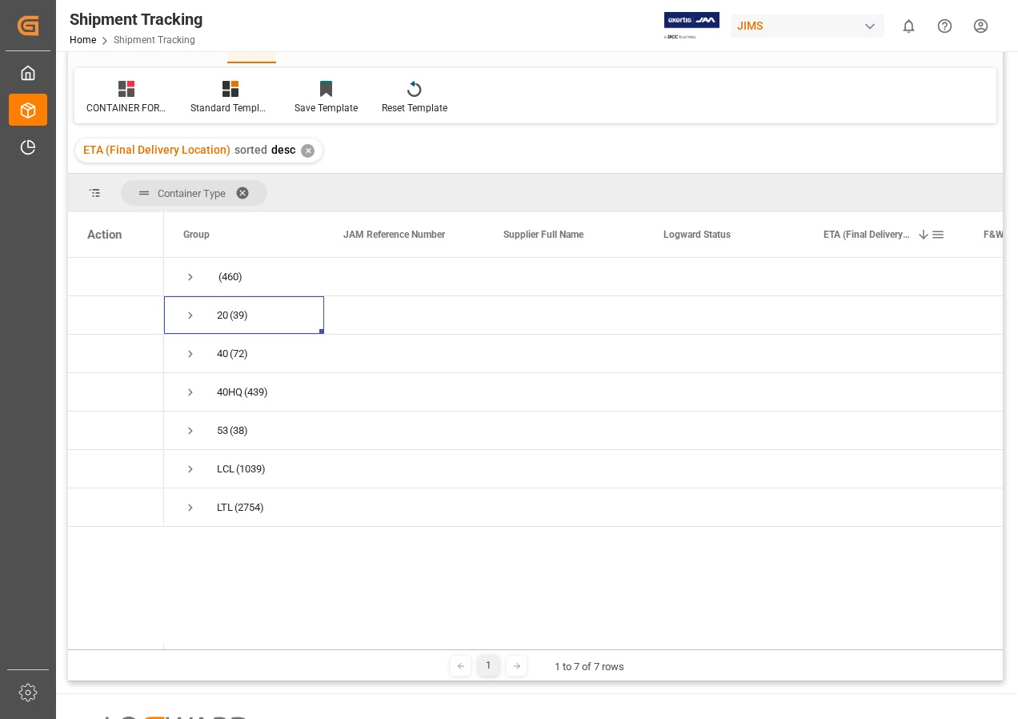
click at [940, 235] on span at bounding box center [938, 234] width 14 height 14
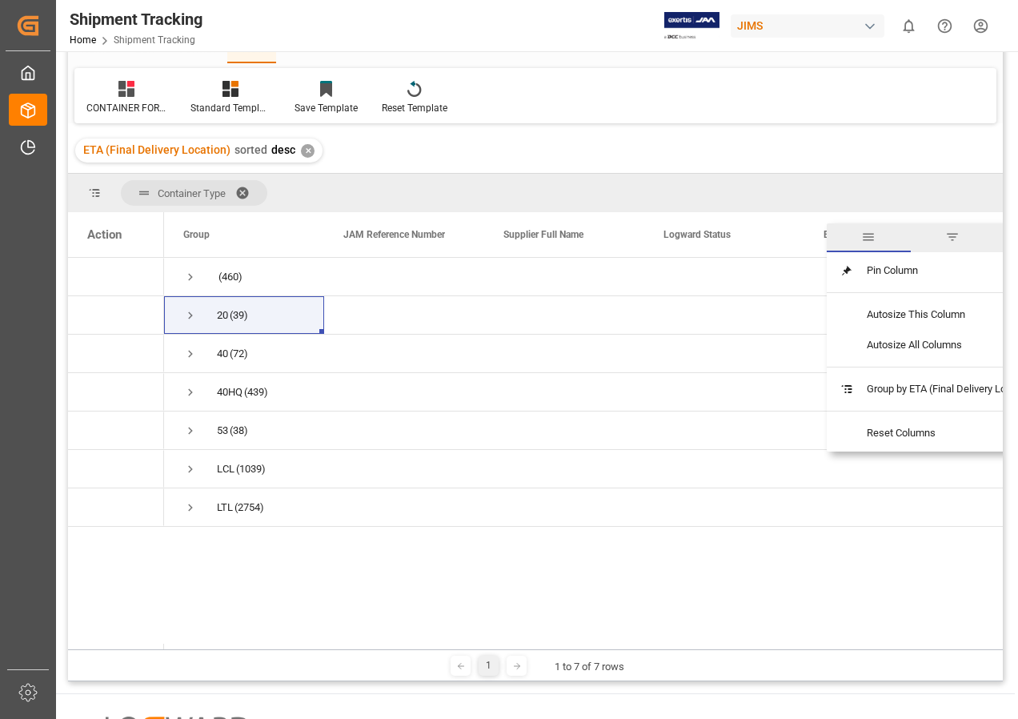
click at [954, 235] on span "filter" at bounding box center [952, 237] width 14 height 14
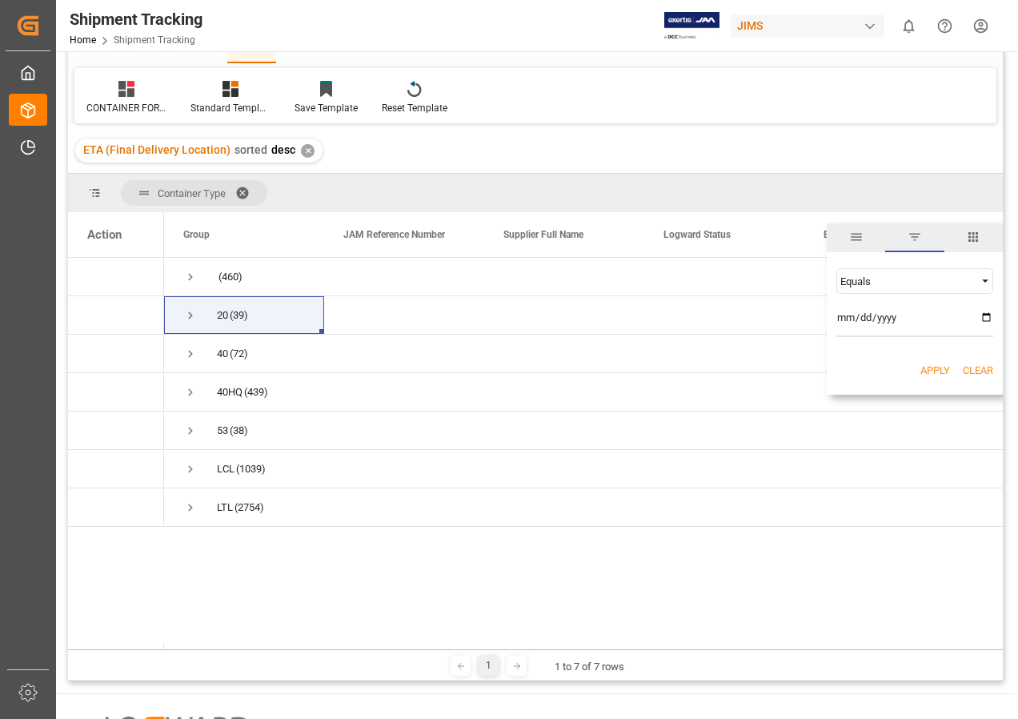
click at [984, 283] on span "Filtering operator" at bounding box center [985, 281] width 14 height 14
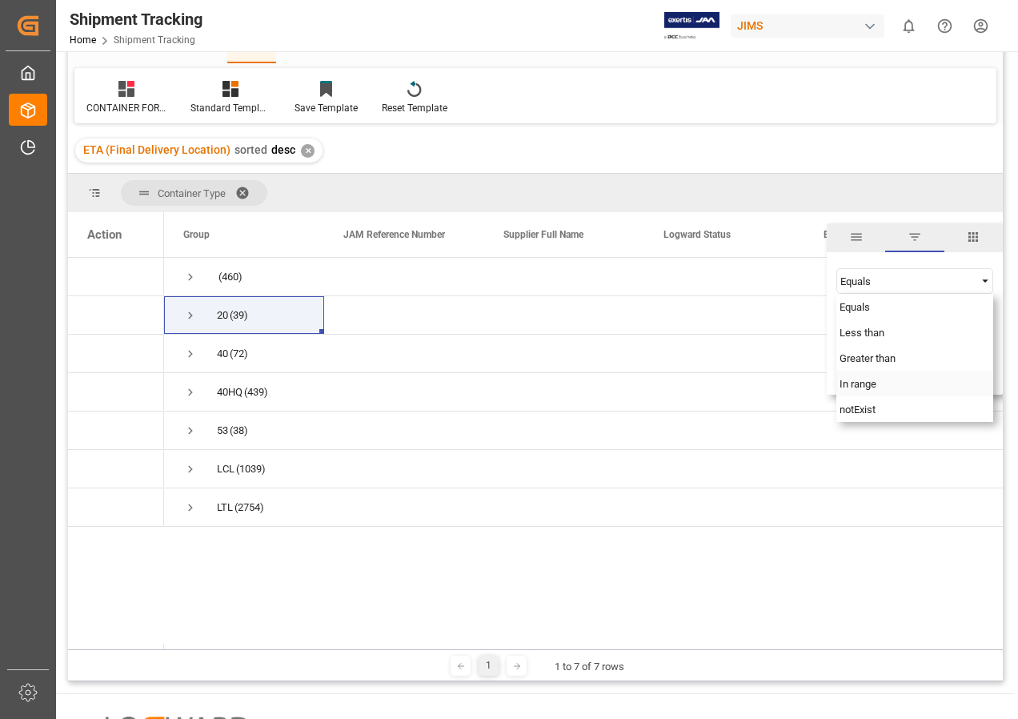
click at [866, 384] on span "In range" at bounding box center [858, 384] width 37 height 12
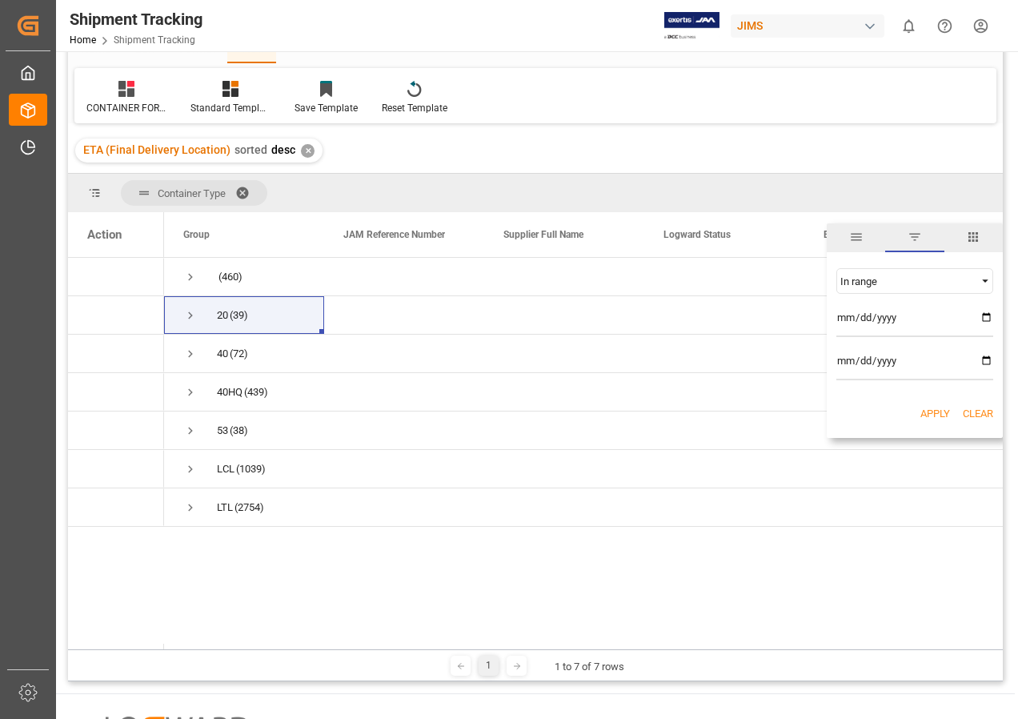
click at [987, 316] on input "date" at bounding box center [914, 321] width 157 height 32
type input "[DATE]"
click at [988, 358] on input "date" at bounding box center [914, 364] width 157 height 32
type input "[DATE]"
click at [933, 410] on button "Apply" at bounding box center [935, 414] width 30 height 16
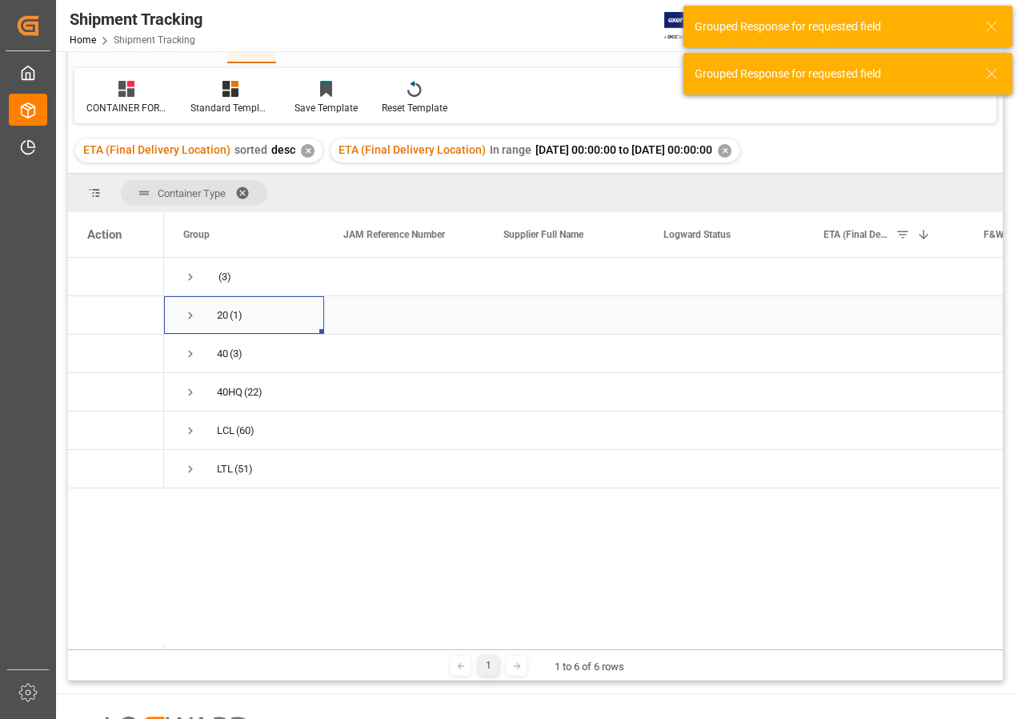
click at [191, 315] on span "Press SPACE to select this row." at bounding box center [190, 315] width 14 height 14
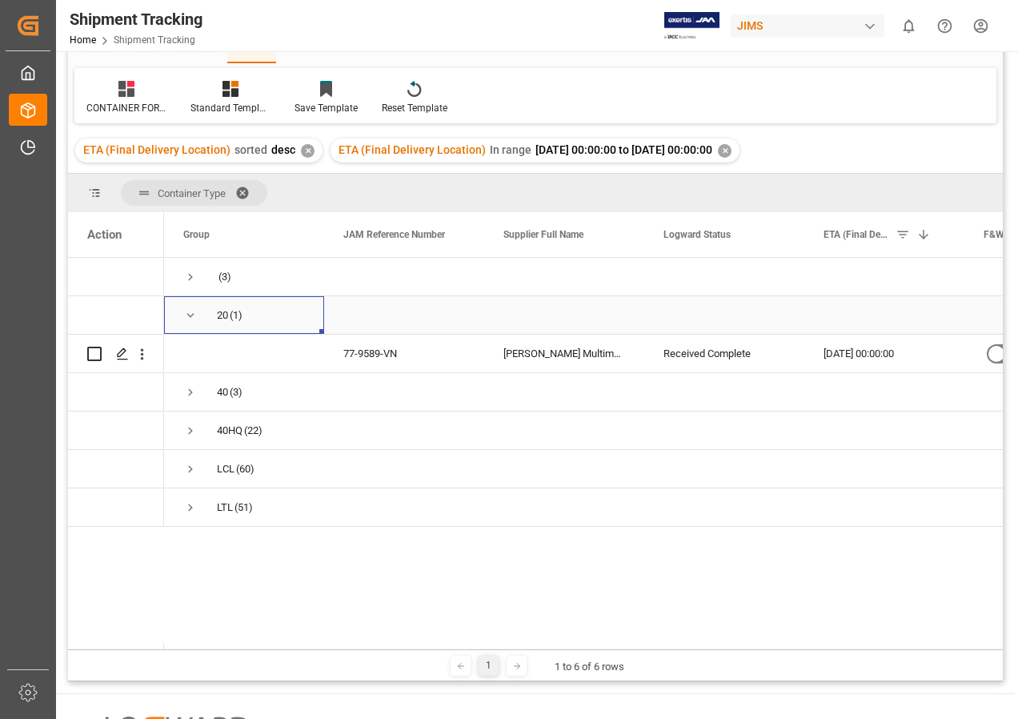
click at [195, 315] on span "Press SPACE to select this row." at bounding box center [190, 315] width 14 height 14
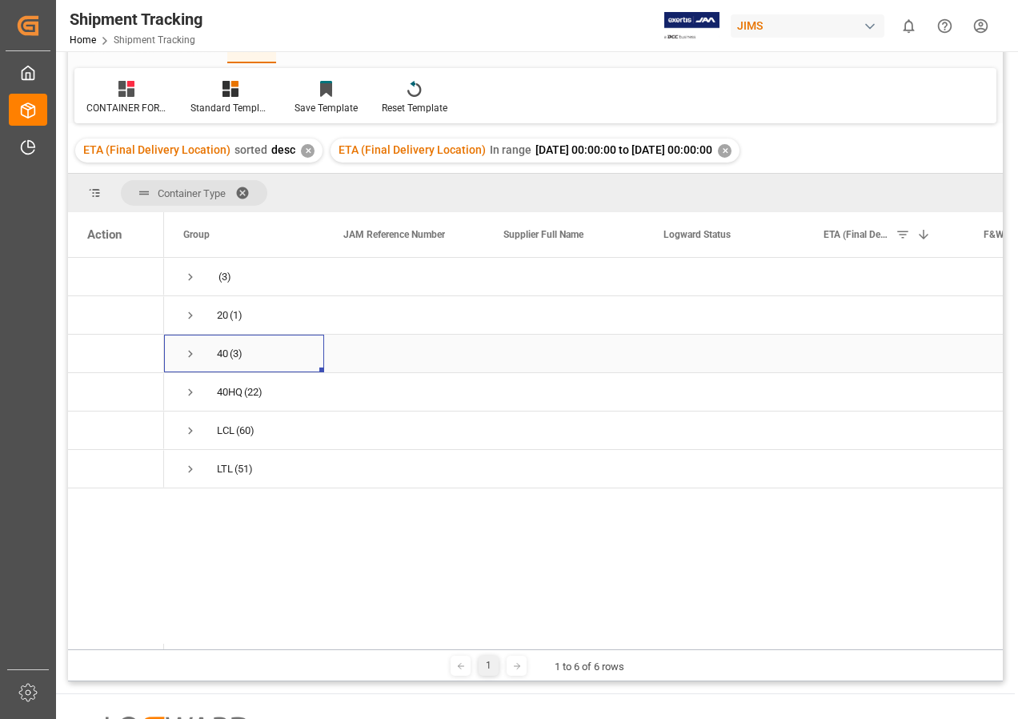
click at [186, 351] on span "Press SPACE to select this row." at bounding box center [190, 354] width 14 height 14
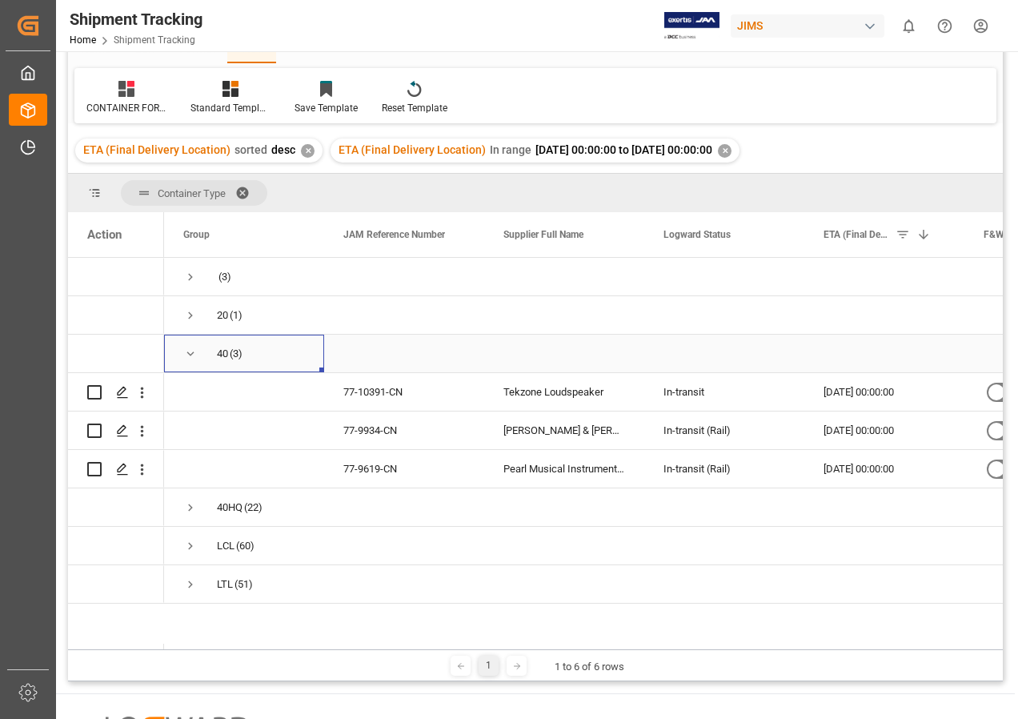
click at [187, 352] on span "Press SPACE to select this row." at bounding box center [190, 354] width 14 height 14
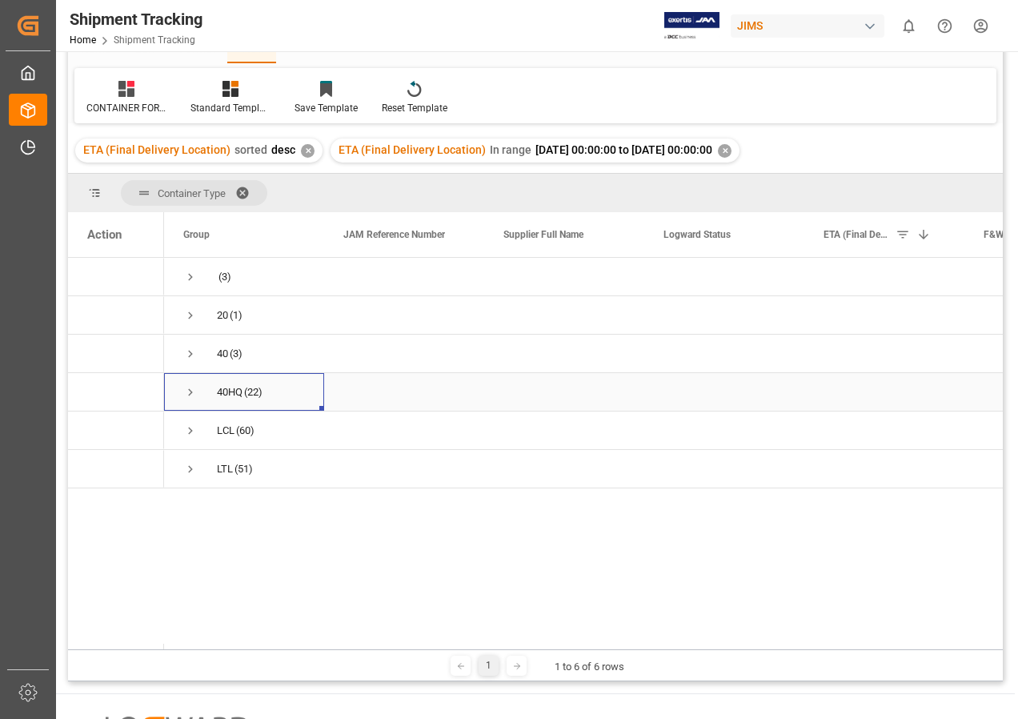
click at [193, 393] on span "Press SPACE to select this row." at bounding box center [190, 392] width 14 height 14
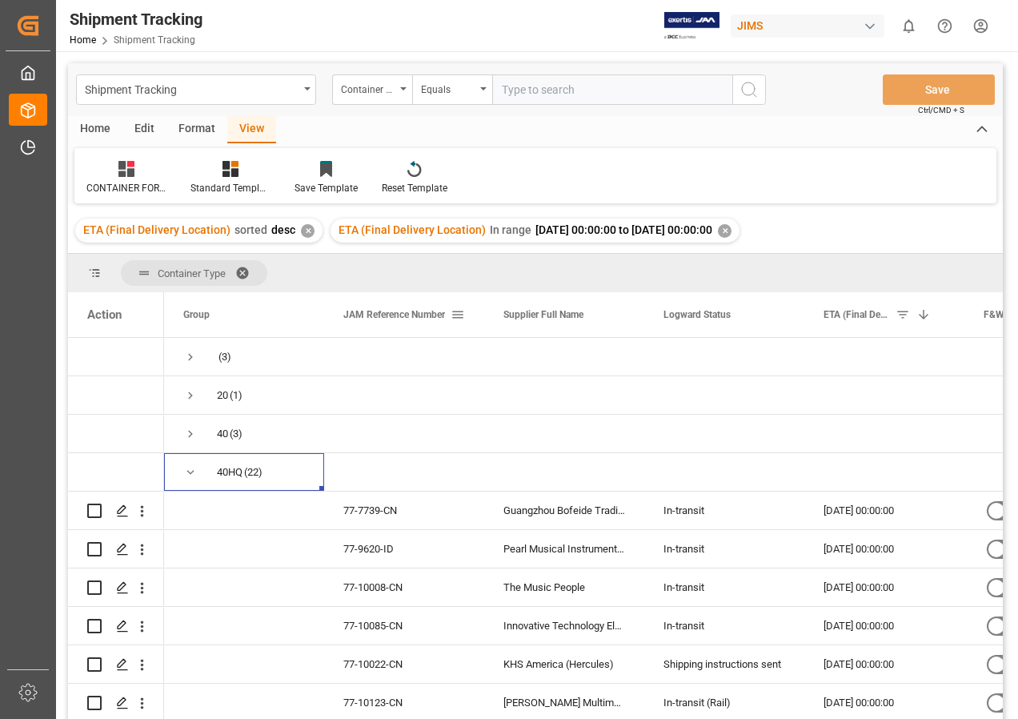
click at [454, 312] on span at bounding box center [458, 314] width 14 height 14
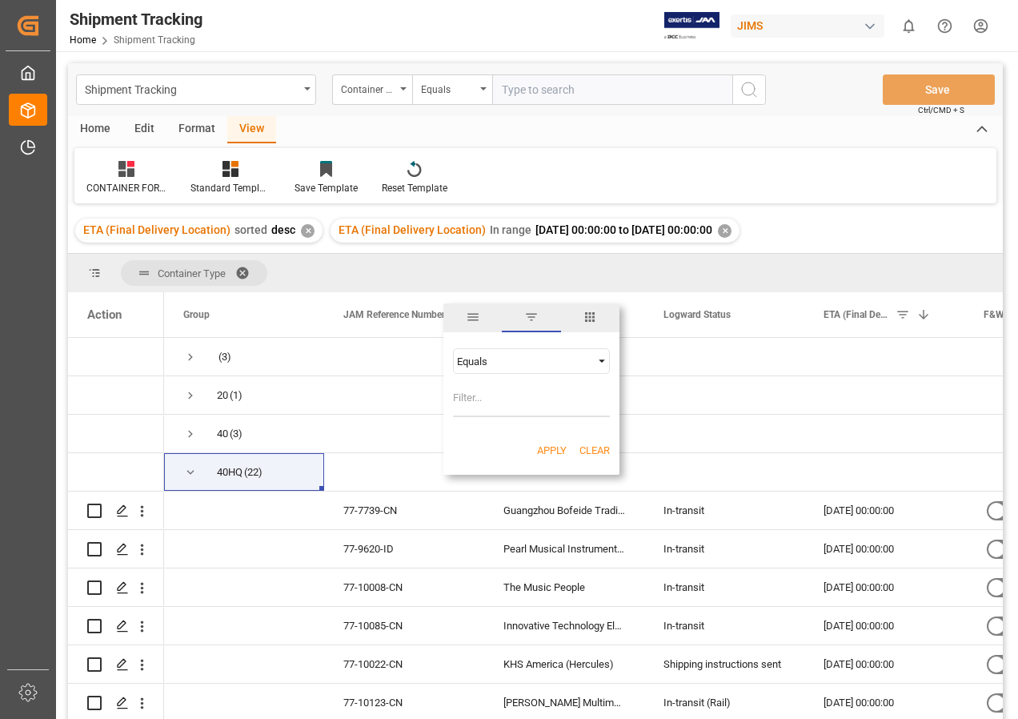
click at [491, 361] on div "Equals" at bounding box center [524, 361] width 134 height 12
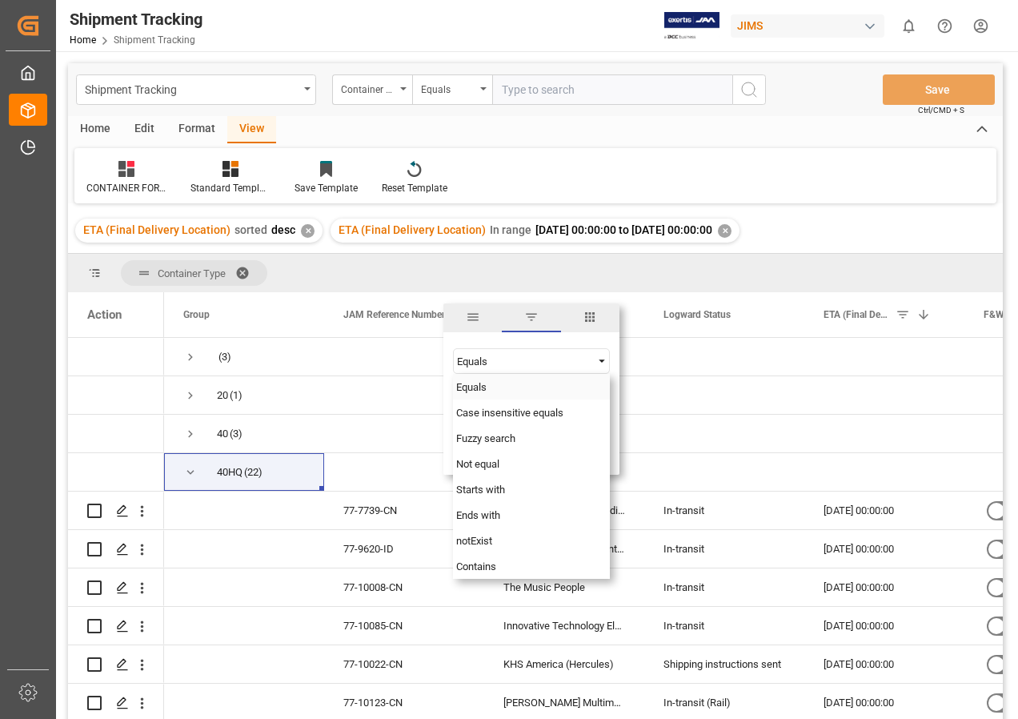
click at [503, 359] on div "Equals" at bounding box center [524, 361] width 134 height 12
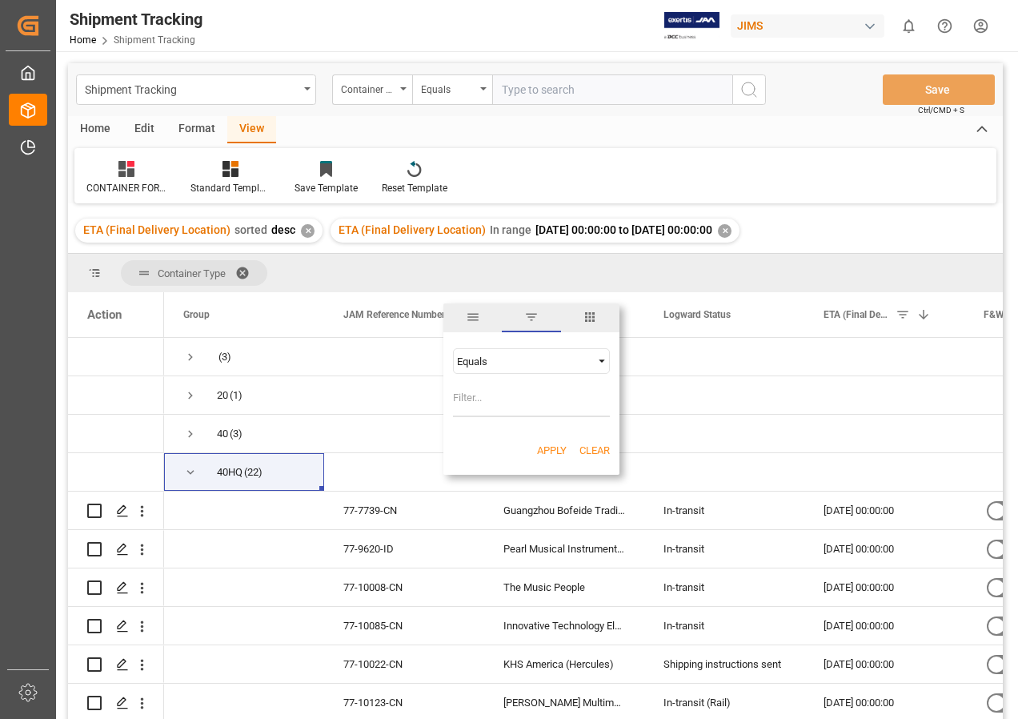
click at [503, 359] on div "Equals" at bounding box center [524, 361] width 134 height 12
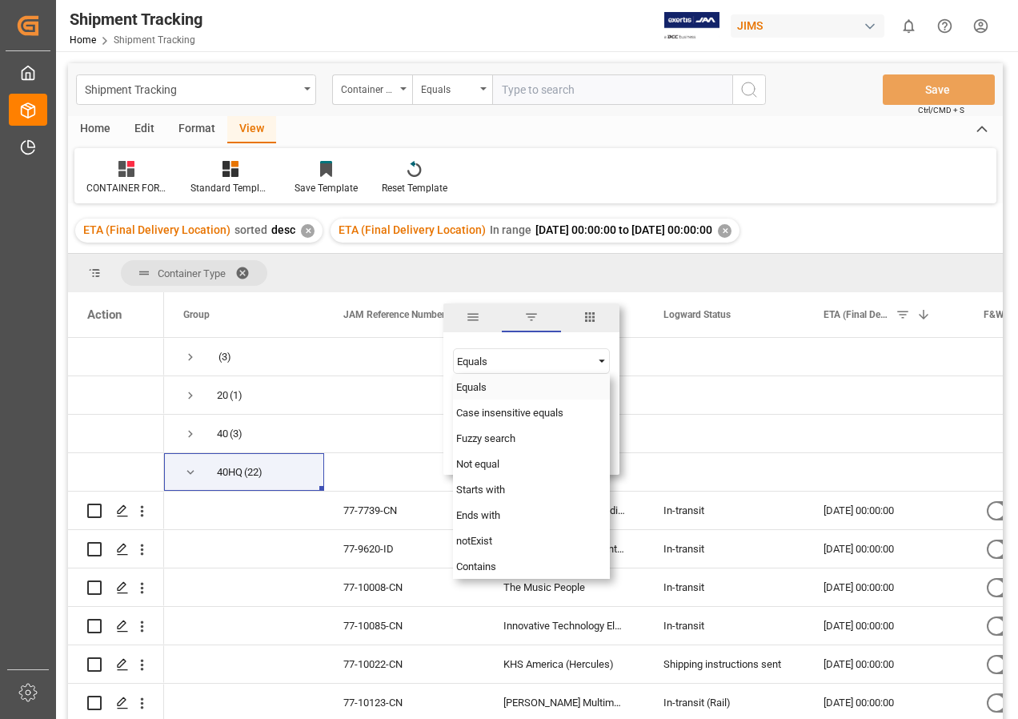
click at [505, 356] on div "Equals" at bounding box center [524, 361] width 134 height 12
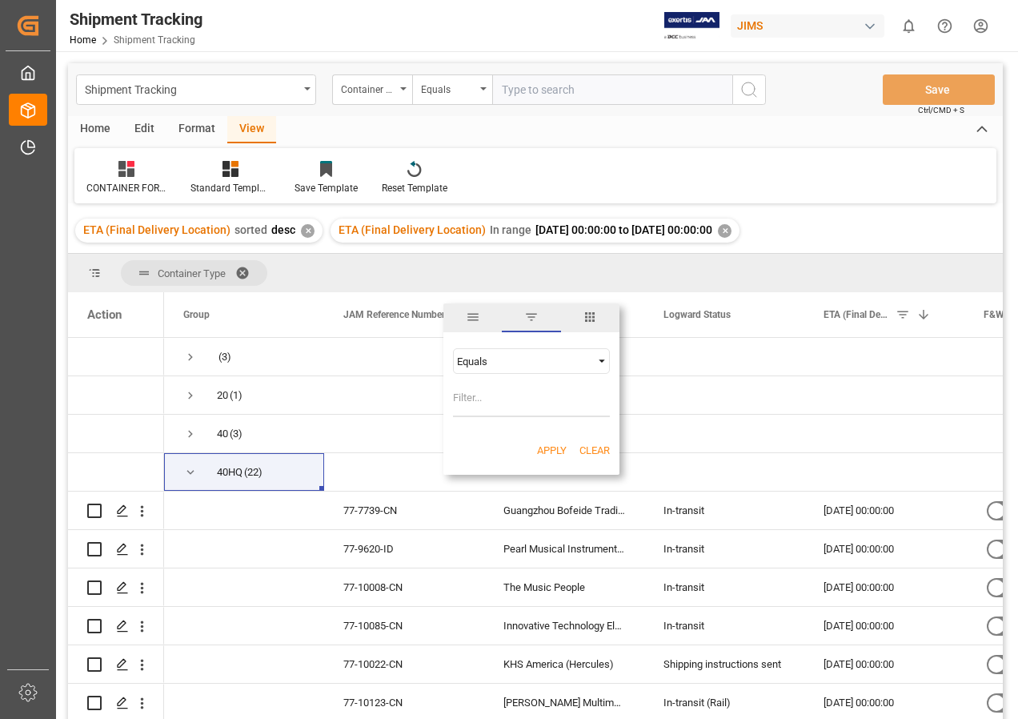
click at [548, 361] on div "Equals" at bounding box center [524, 361] width 134 height 12
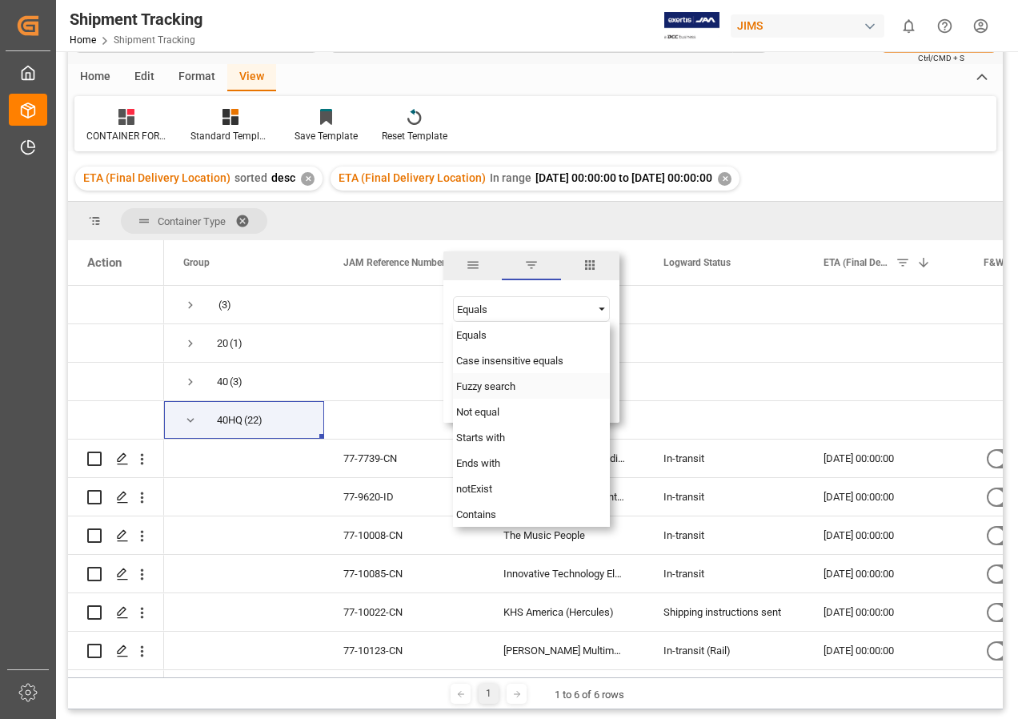
scroll to position [80, 0]
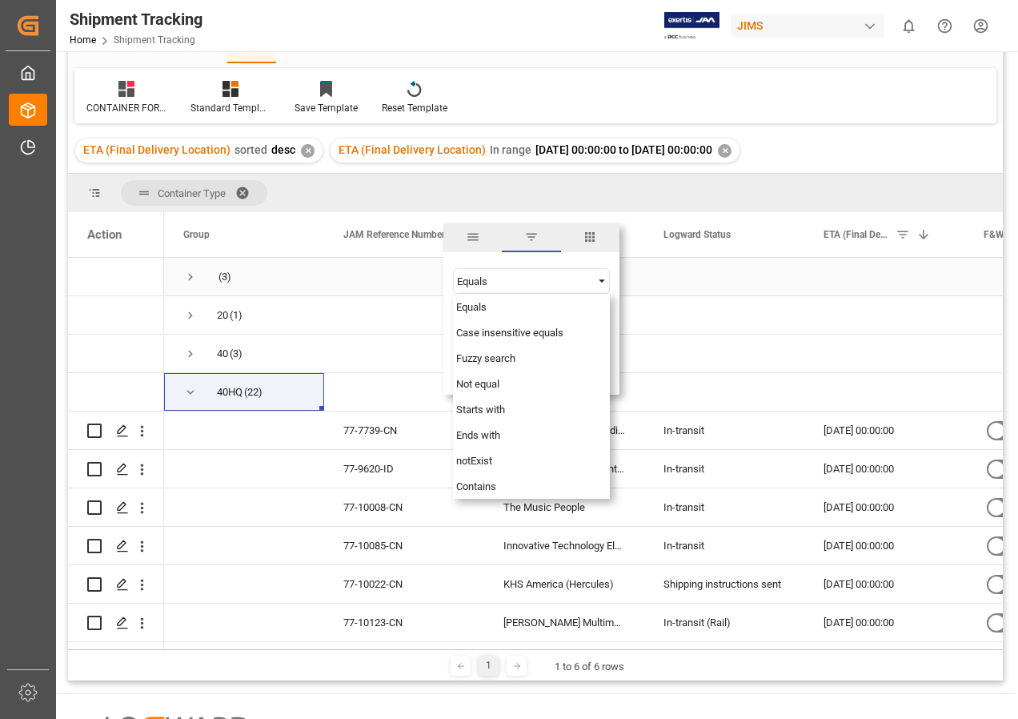
click at [393, 282] on div "Press SPACE to select this row." at bounding box center [404, 277] width 160 height 38
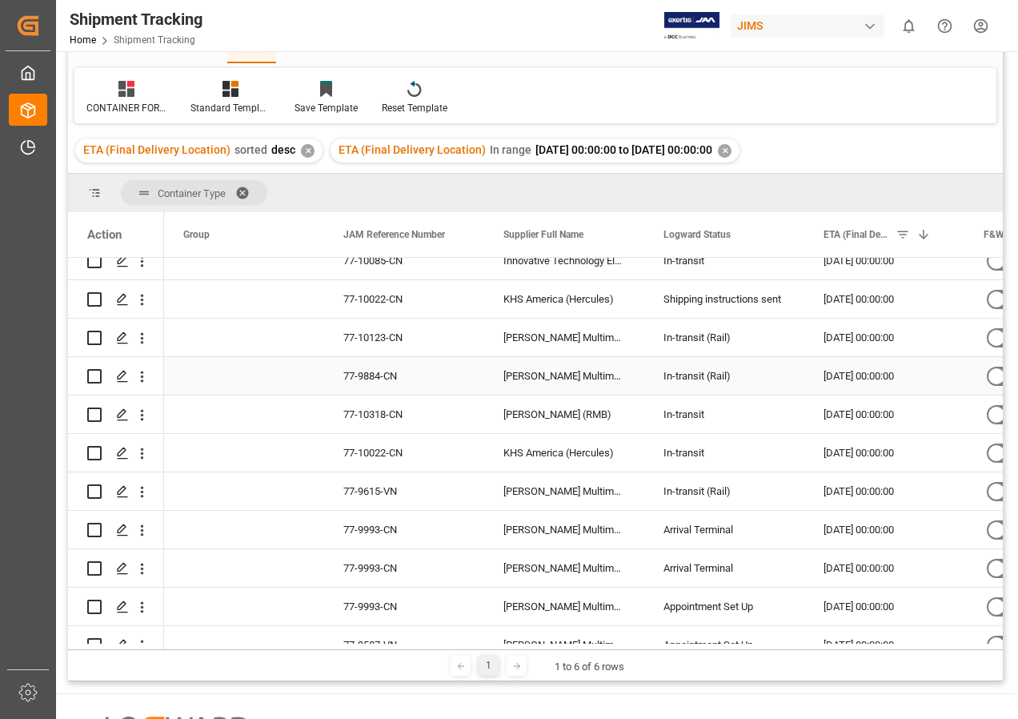
scroll to position [320, 0]
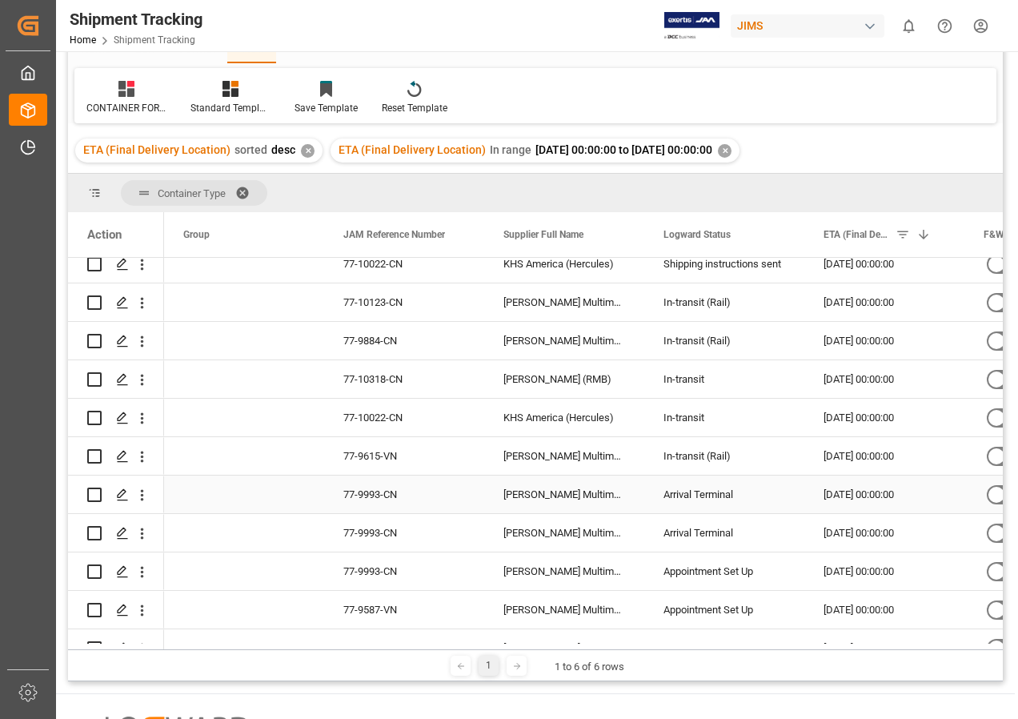
click at [95, 499] on input "Press Space to toggle row selection (unchecked)" at bounding box center [94, 494] width 14 height 14
checkbox input "true"
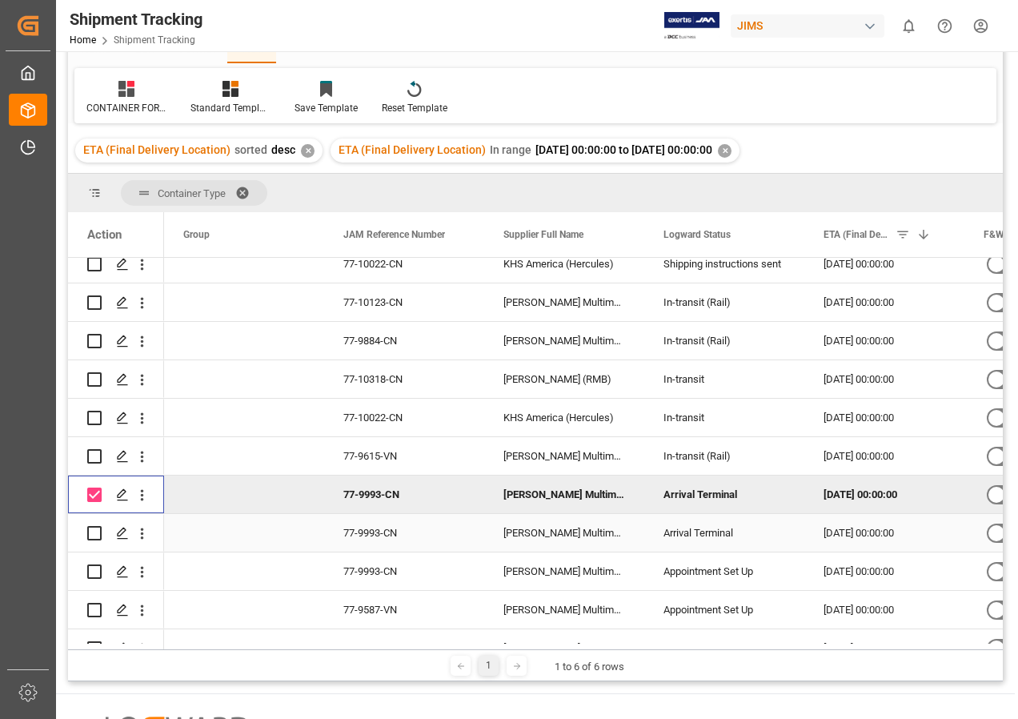
click at [91, 535] on input "Press Space to toggle row selection (unchecked)" at bounding box center [94, 533] width 14 height 14
checkbox input "true"
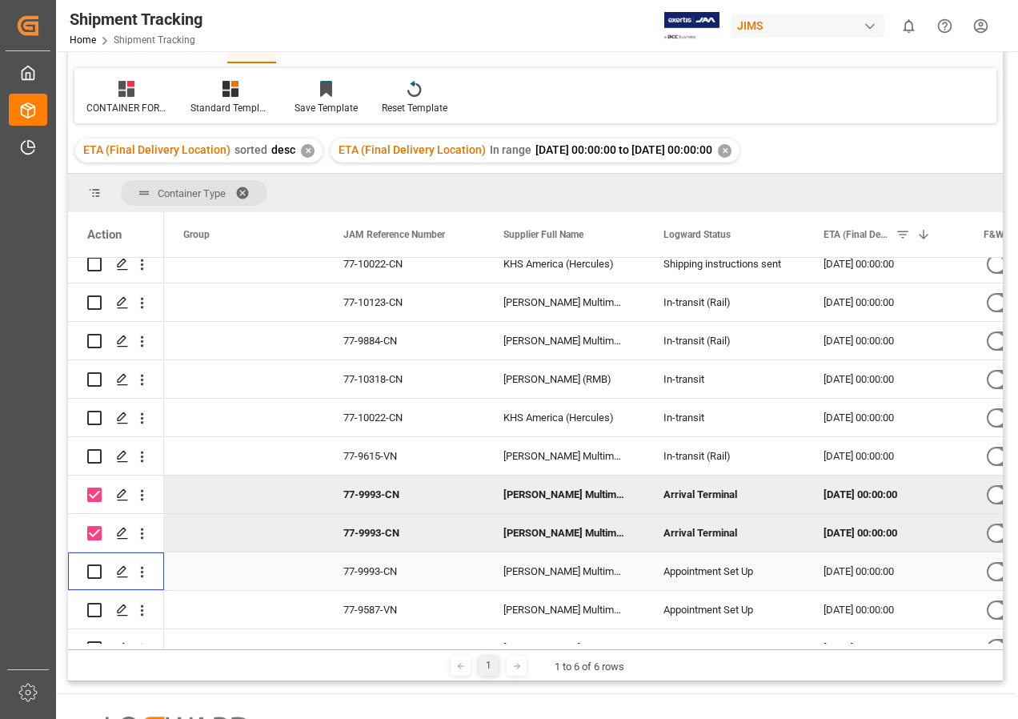
click at [91, 568] on input "Press Space to toggle row selection (unchecked)" at bounding box center [94, 571] width 14 height 14
checkbox input "true"
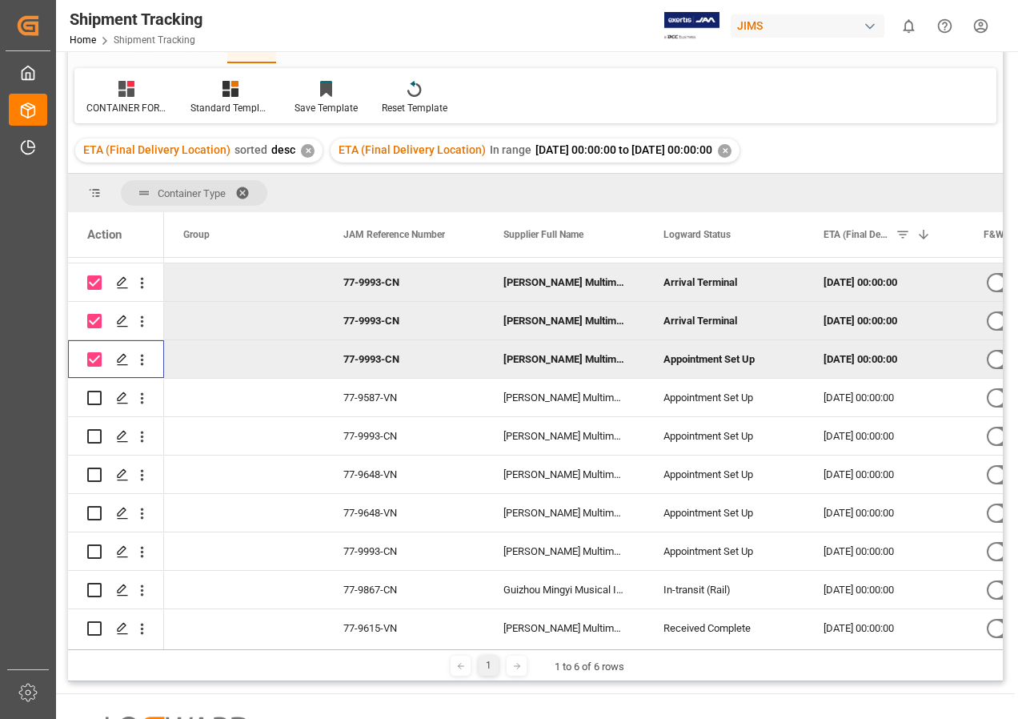
scroll to position [560, 0]
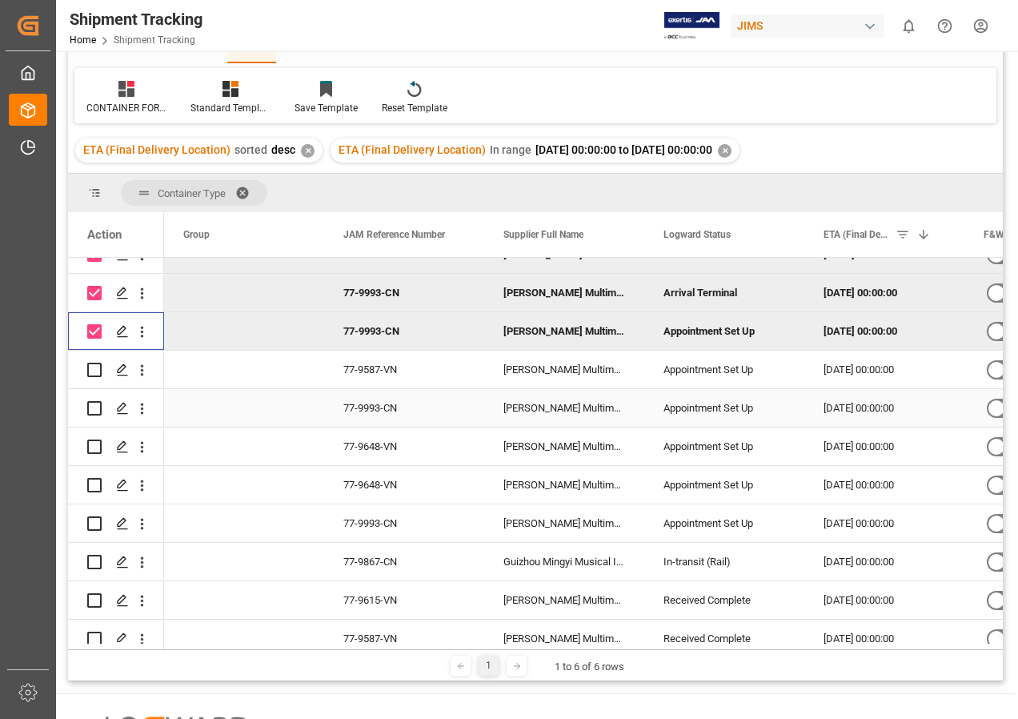
click at [96, 407] on input "Press Space to toggle row selection (unchecked)" at bounding box center [94, 408] width 14 height 14
checkbox input "true"
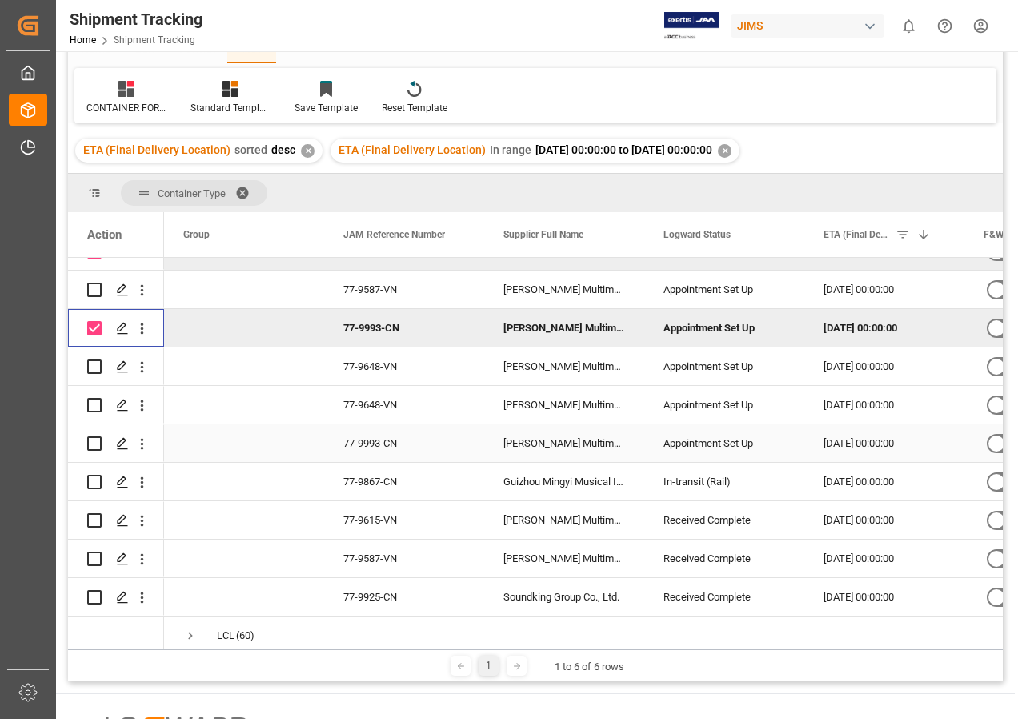
scroll to position [696, 0]
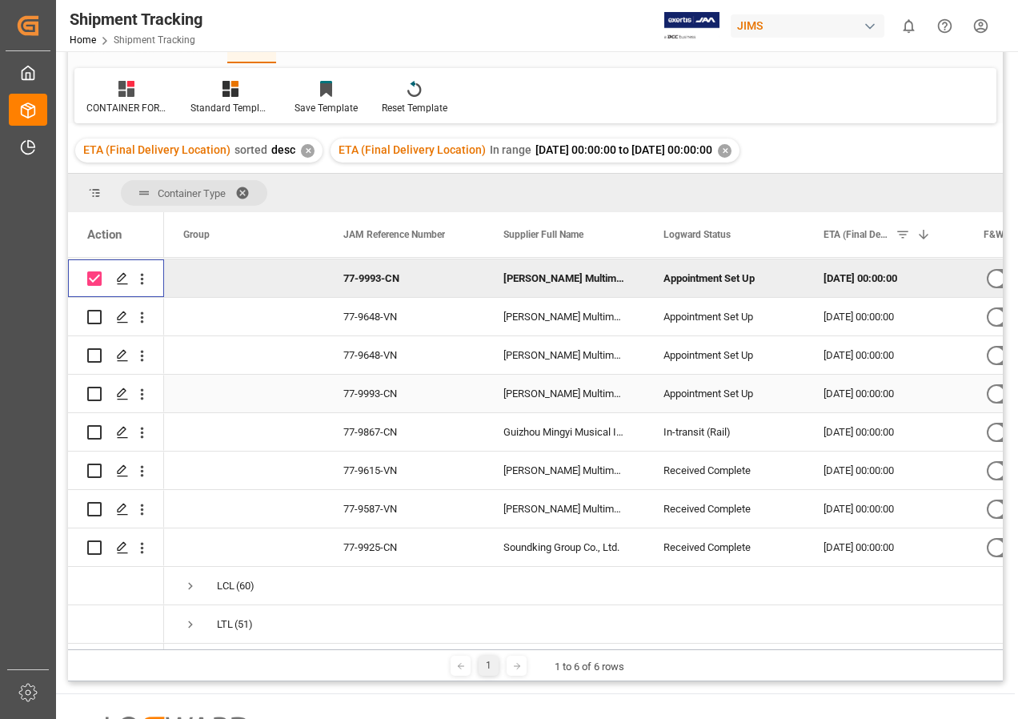
click at [95, 387] on input "Press Space to toggle row selection (unchecked)" at bounding box center [94, 394] width 14 height 14
checkbox input "true"
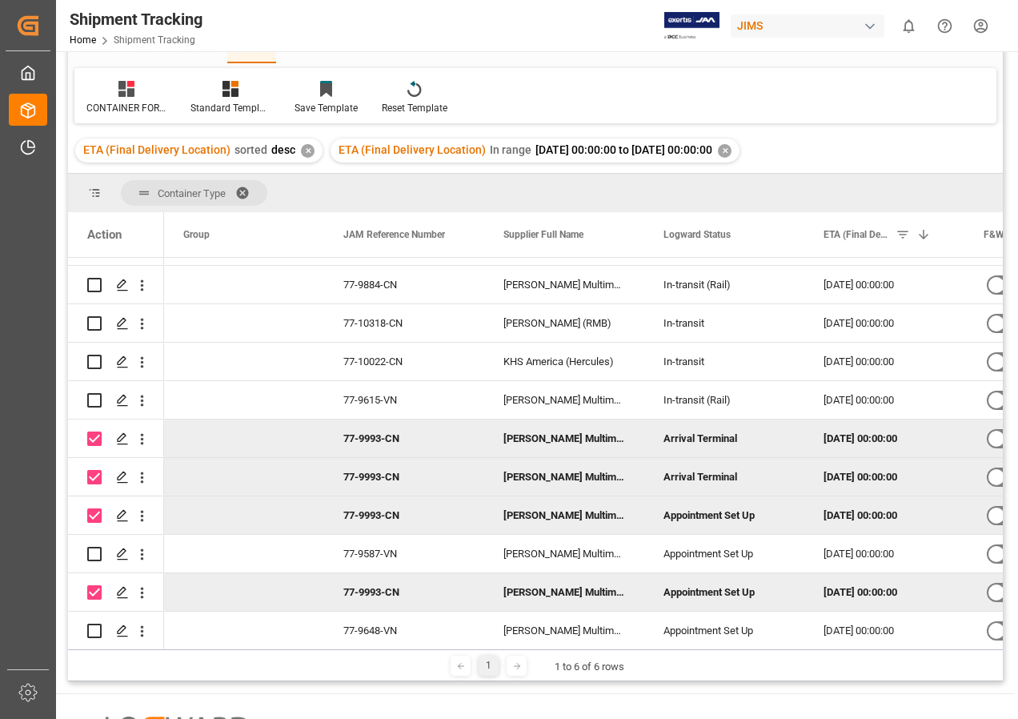
scroll to position [375, 0]
